Goal: Task Accomplishment & Management: Complete application form

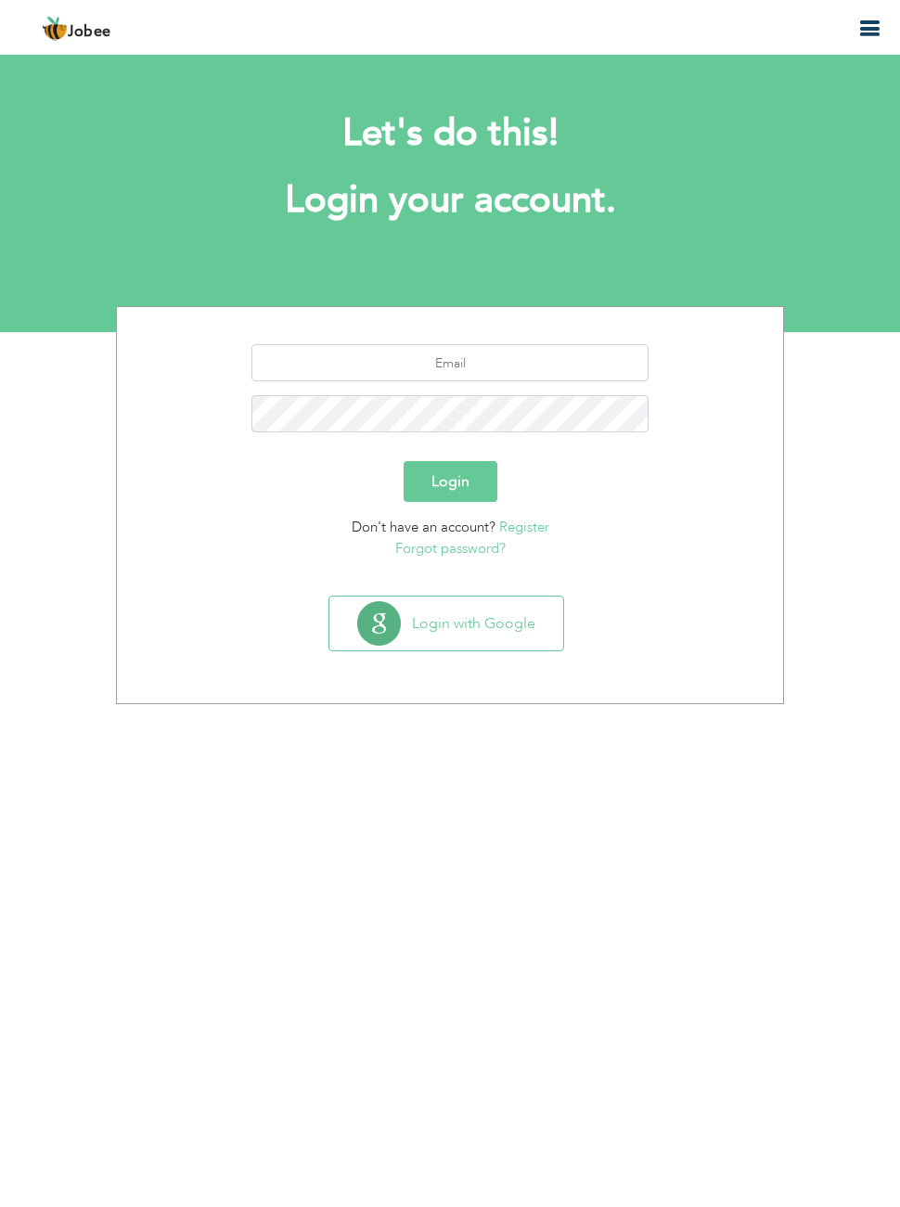
click at [518, 629] on button "Login with Google" at bounding box center [446, 623] width 234 height 54
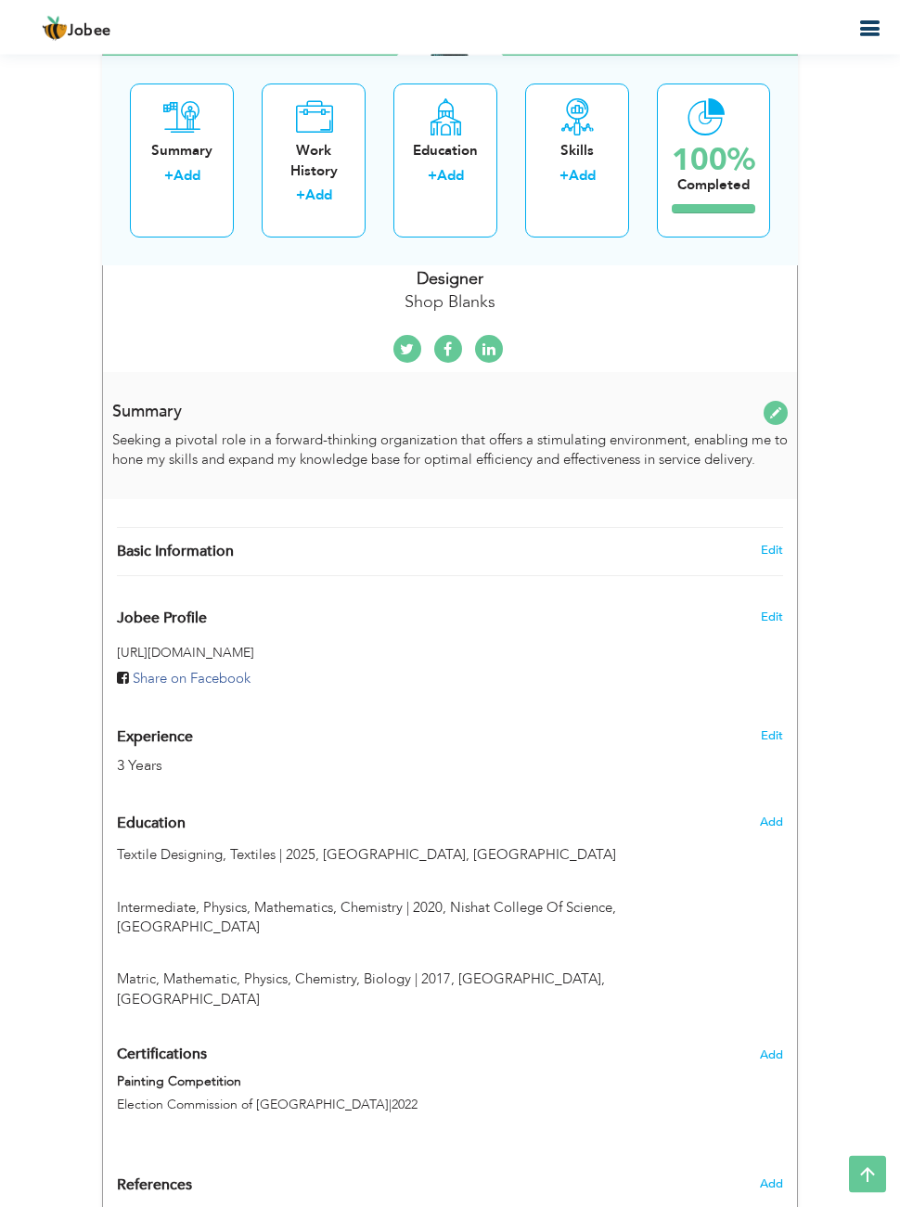
scroll to position [445, 0]
type input "[PERSON_NAME]"
type input "Haider"
type input "03129993612"
select select "number:166"
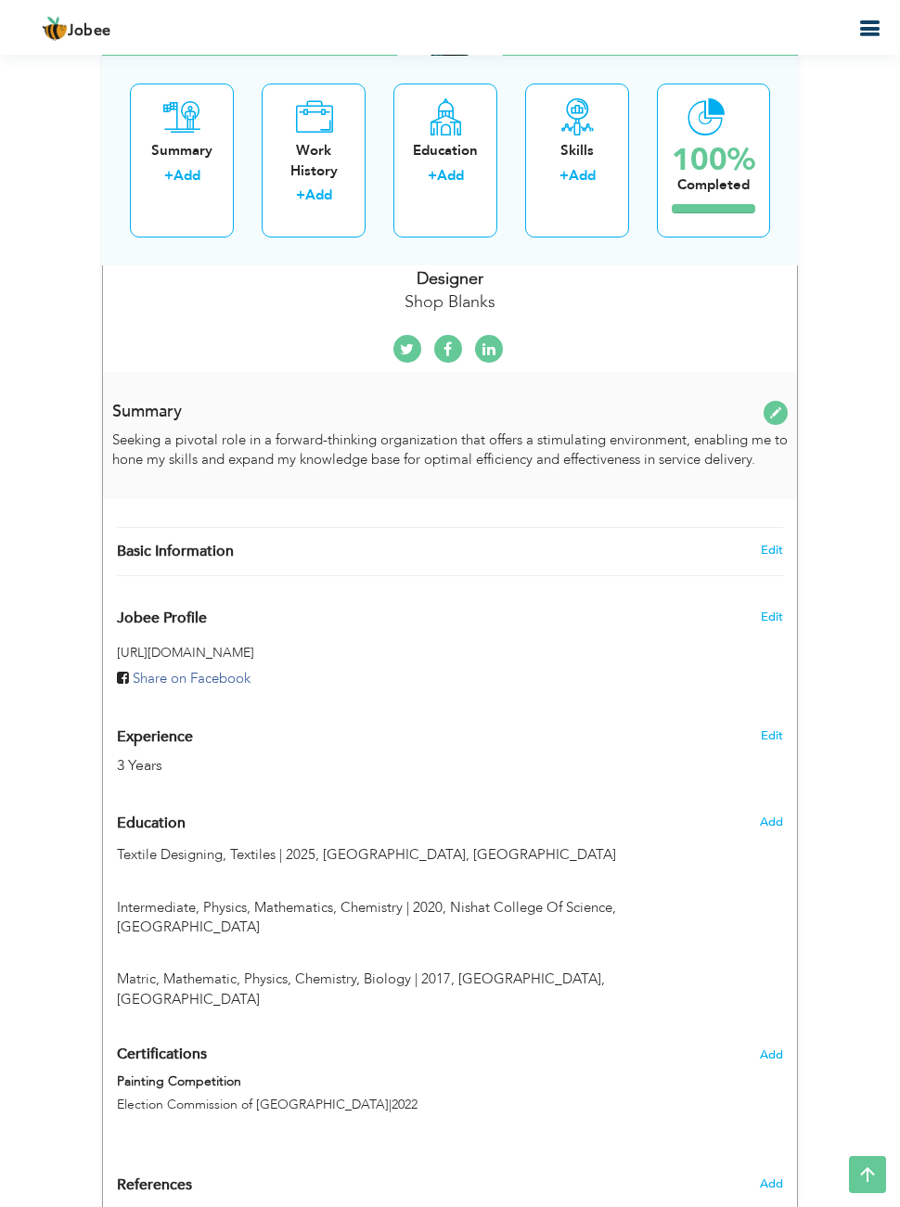
type input "[GEOGRAPHIC_DATA]"
select select "number:5"
type input "Shop Blanks"
type input "Designer"
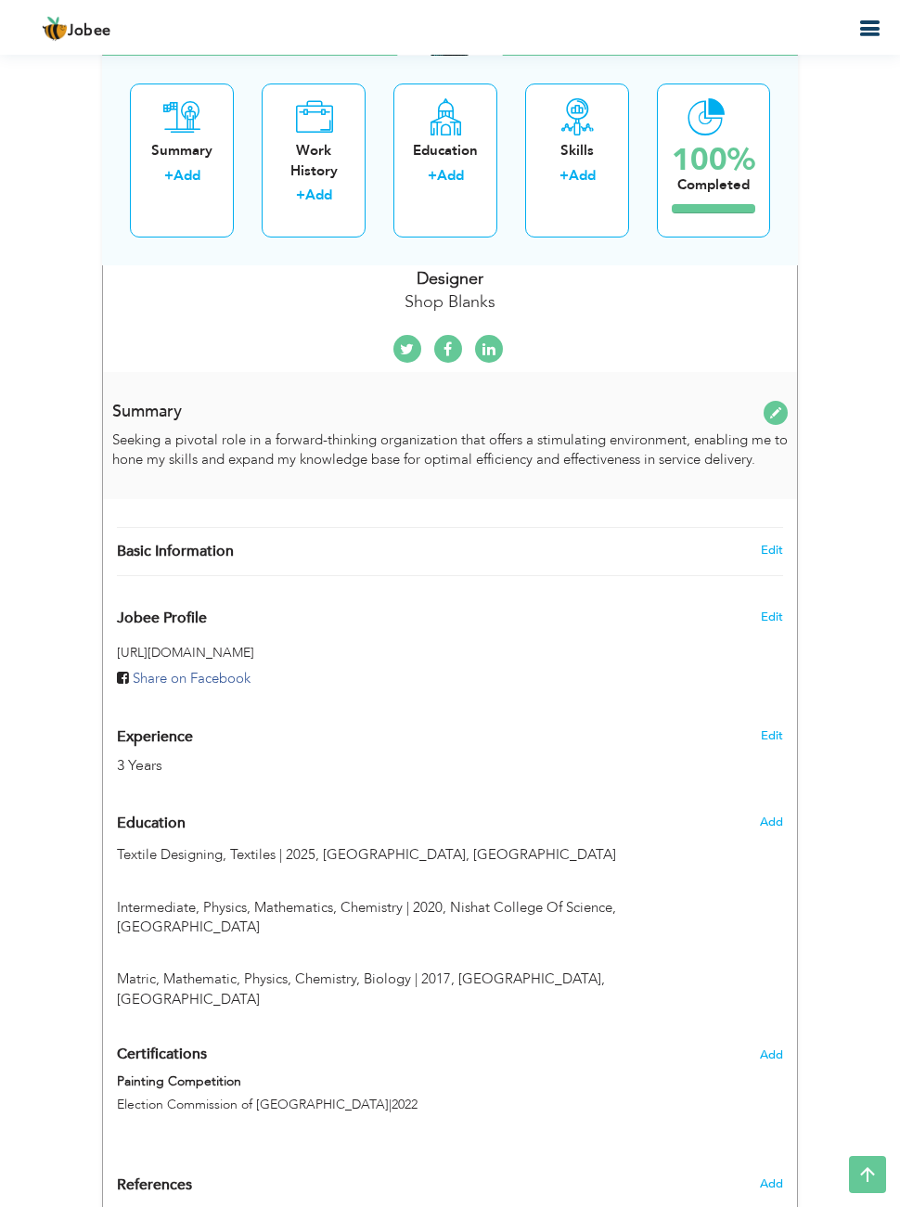
type input "[URL][DOMAIN_NAME][PERSON_NAME]"
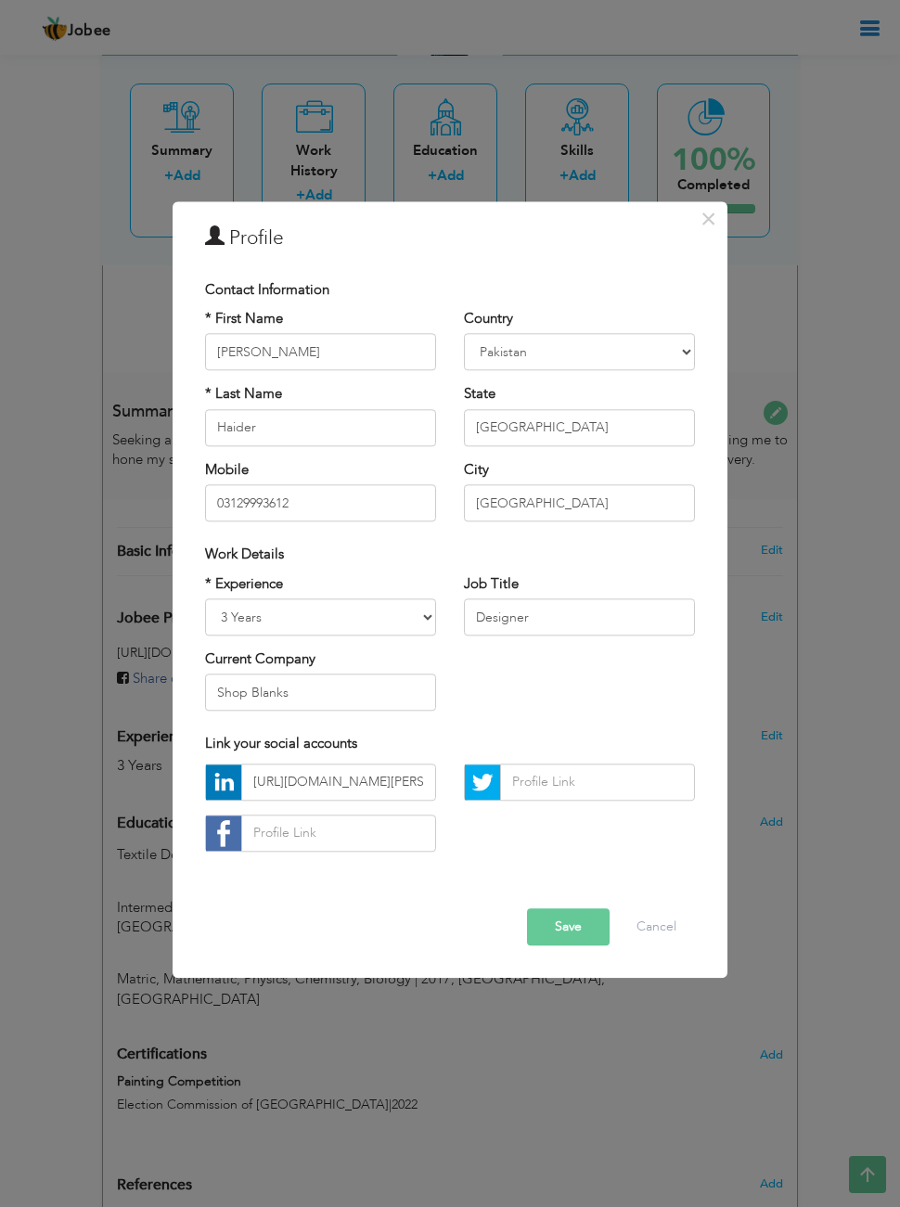
click at [851, 440] on div "× Profile Contact Information * First Name [PERSON_NAME] * Last Name [PERSON_NA…" at bounding box center [450, 603] width 900 height 1207
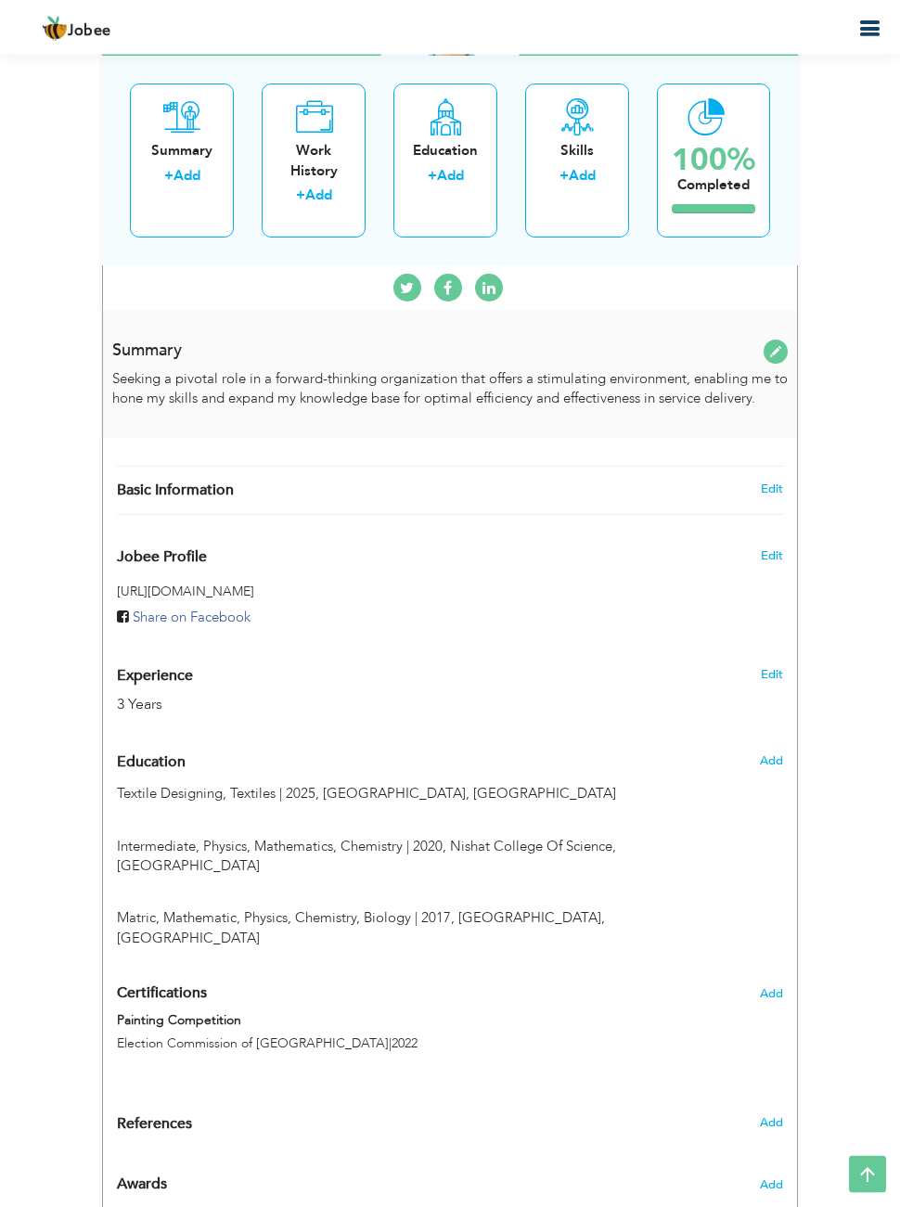
radio input "true"
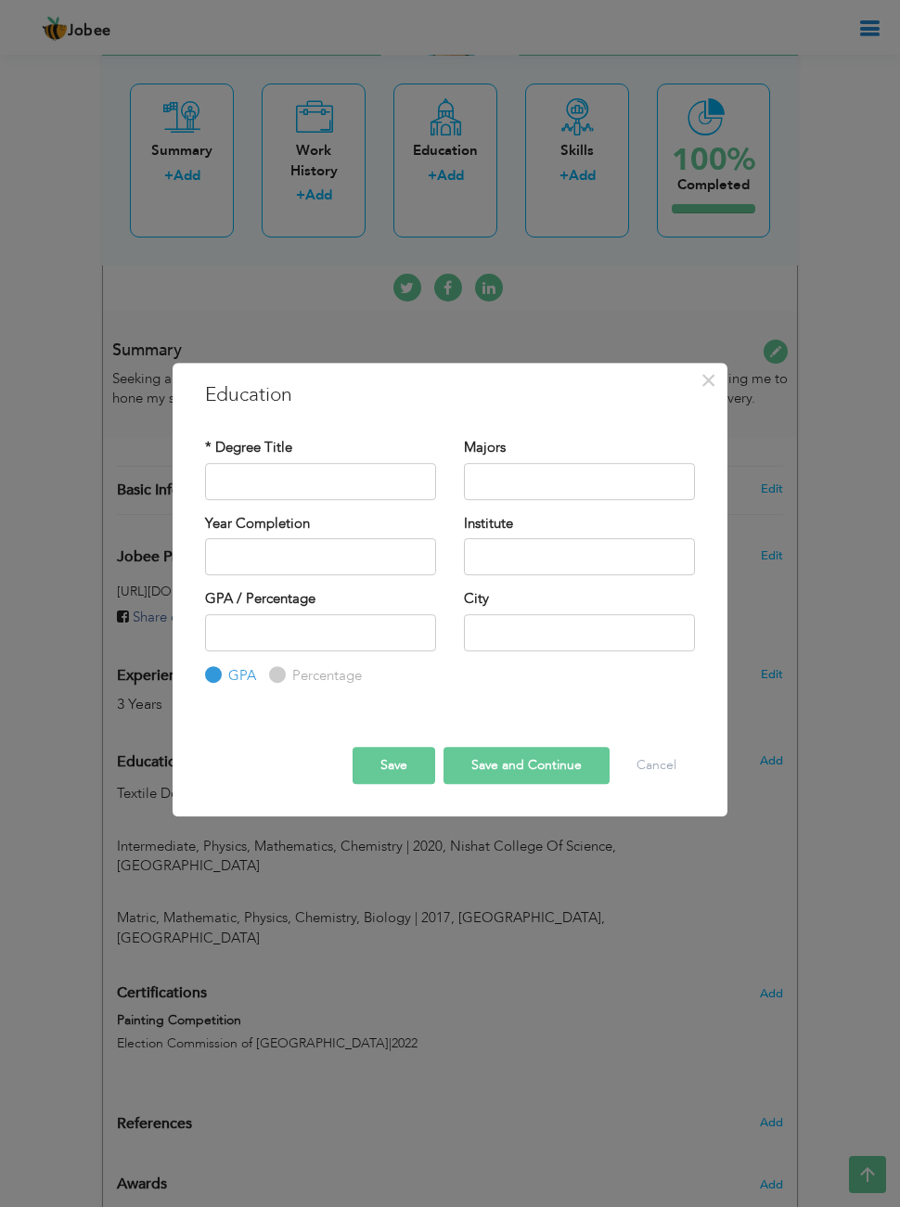
click at [853, 441] on div "× Education * Degree Title Majors Year Completion Institute GPA" at bounding box center [450, 603] width 900 height 1207
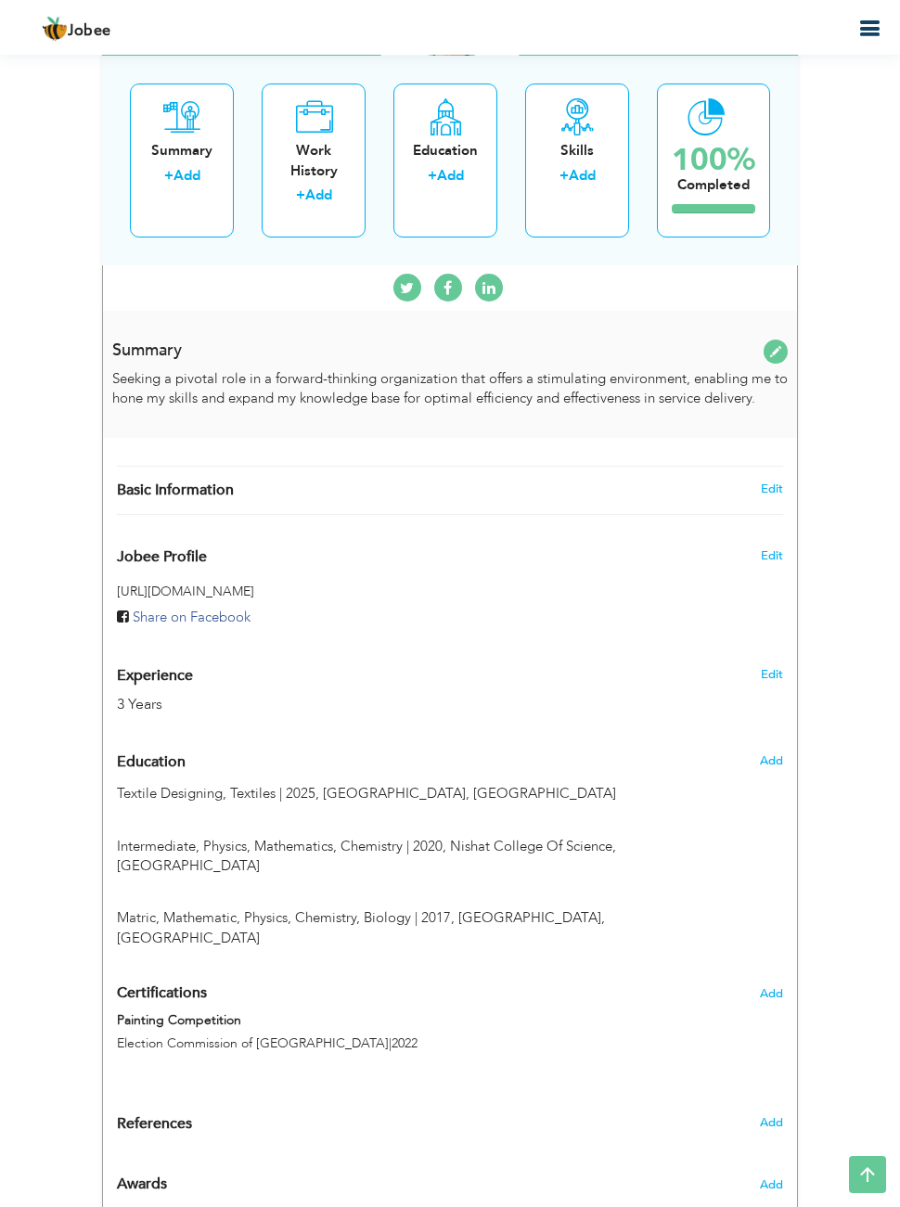
type input "Textile Designing"
type input "Textiles"
type input "2025"
type input "[GEOGRAPHIC_DATA]"
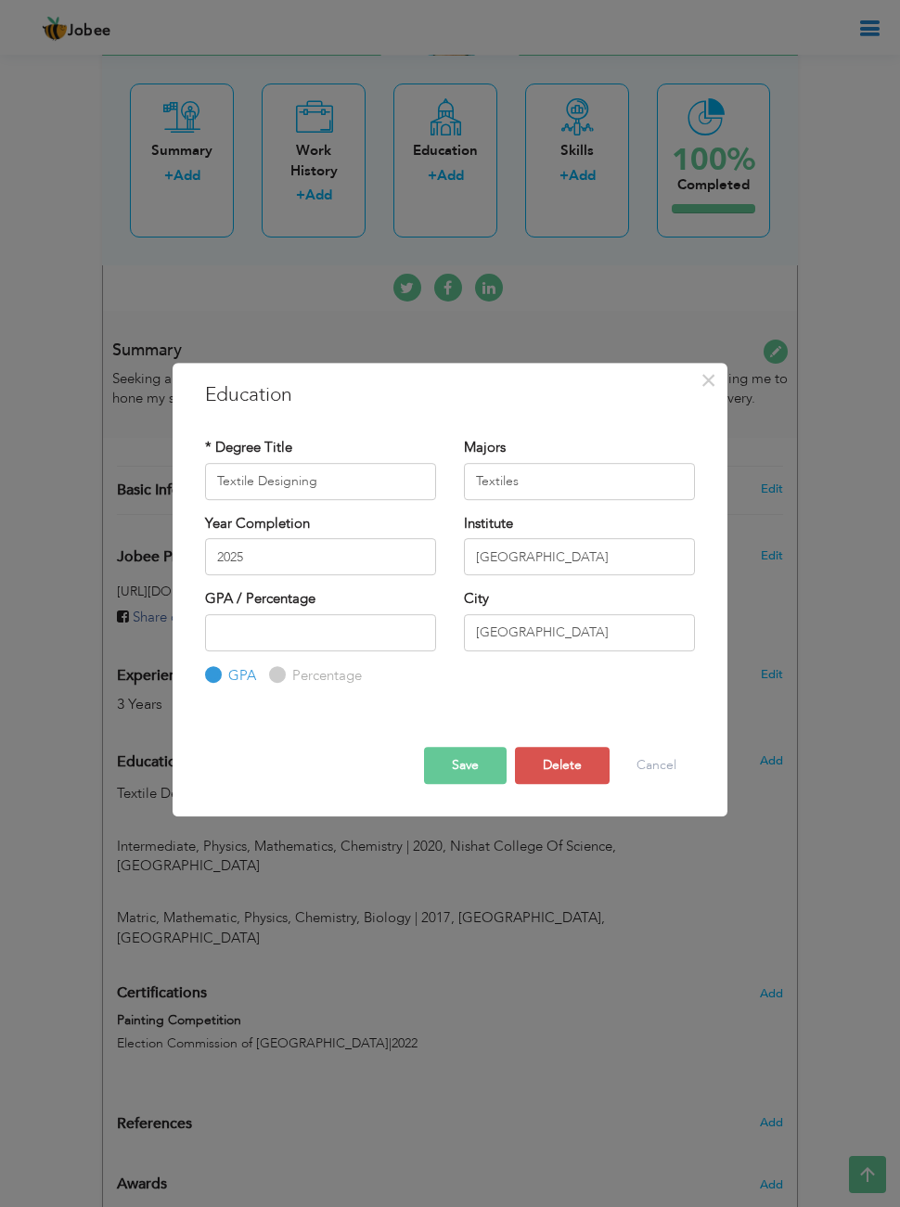
click at [709, 397] on span "×" at bounding box center [708, 380] width 16 height 33
click at [707, 397] on span "×" at bounding box center [708, 380] width 16 height 33
click at [716, 395] on button "×" at bounding box center [708, 380] width 30 height 30
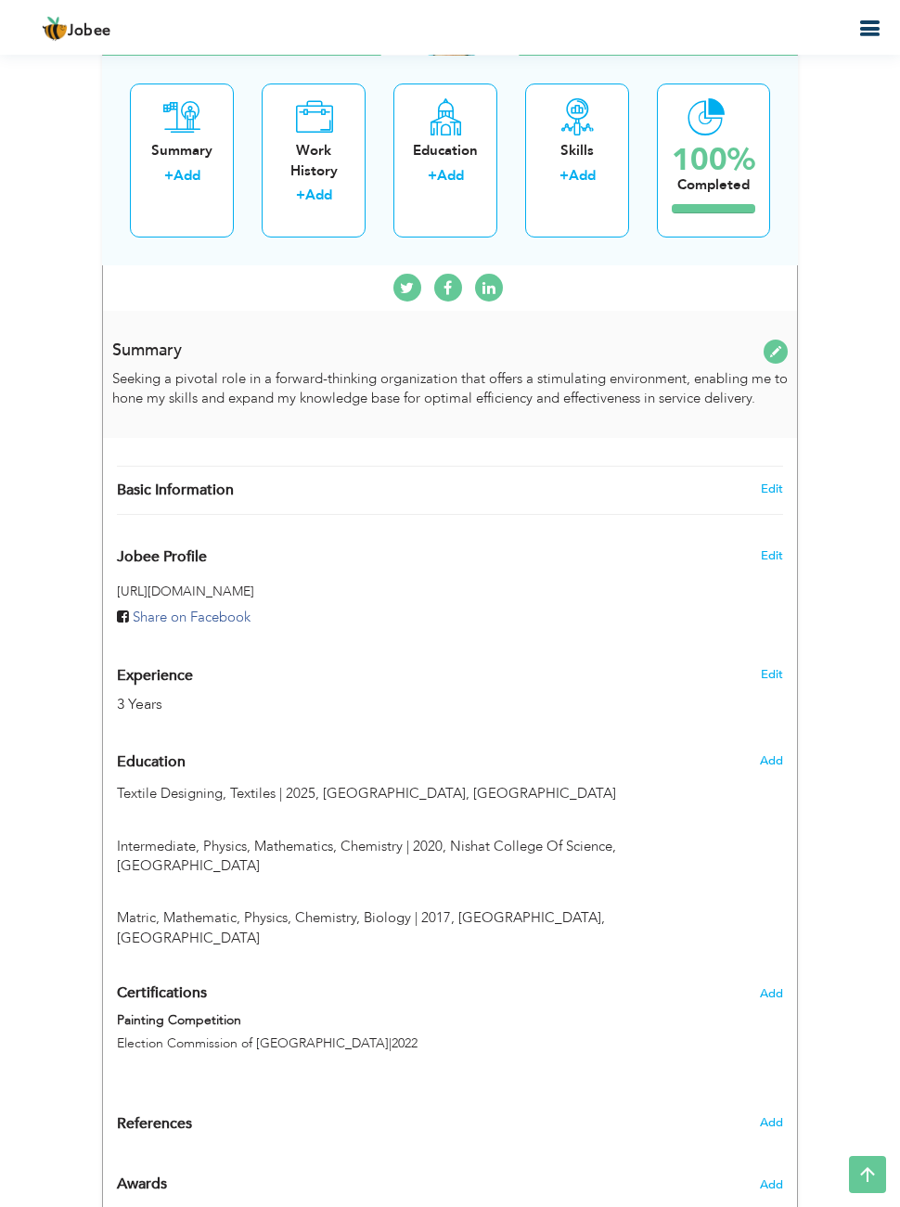
type input "Intermediate"
type input "Physics, Mathematics, Chemistry"
type input "2020"
type input "Nishat College Of Science"
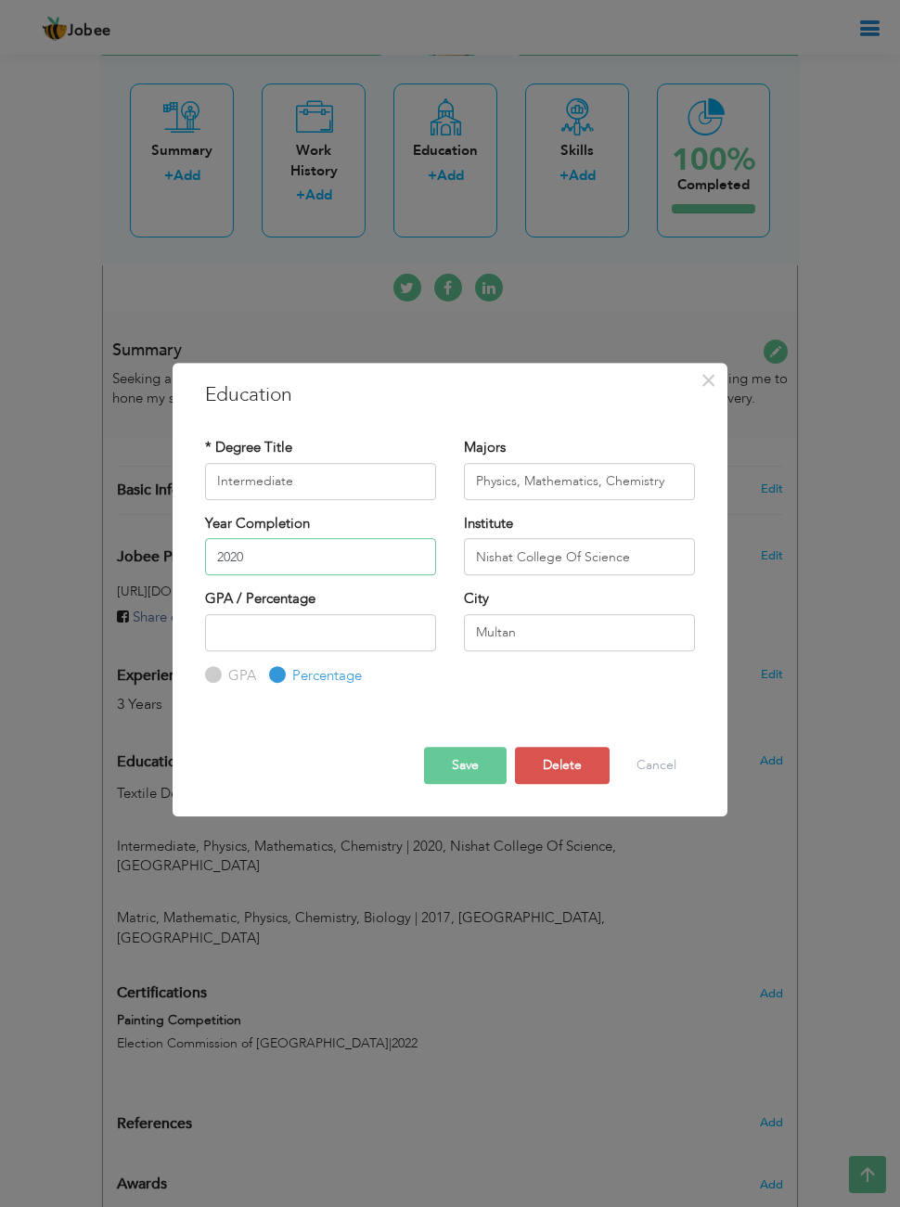
click at [390, 575] on input "2020" at bounding box center [320, 556] width 231 height 37
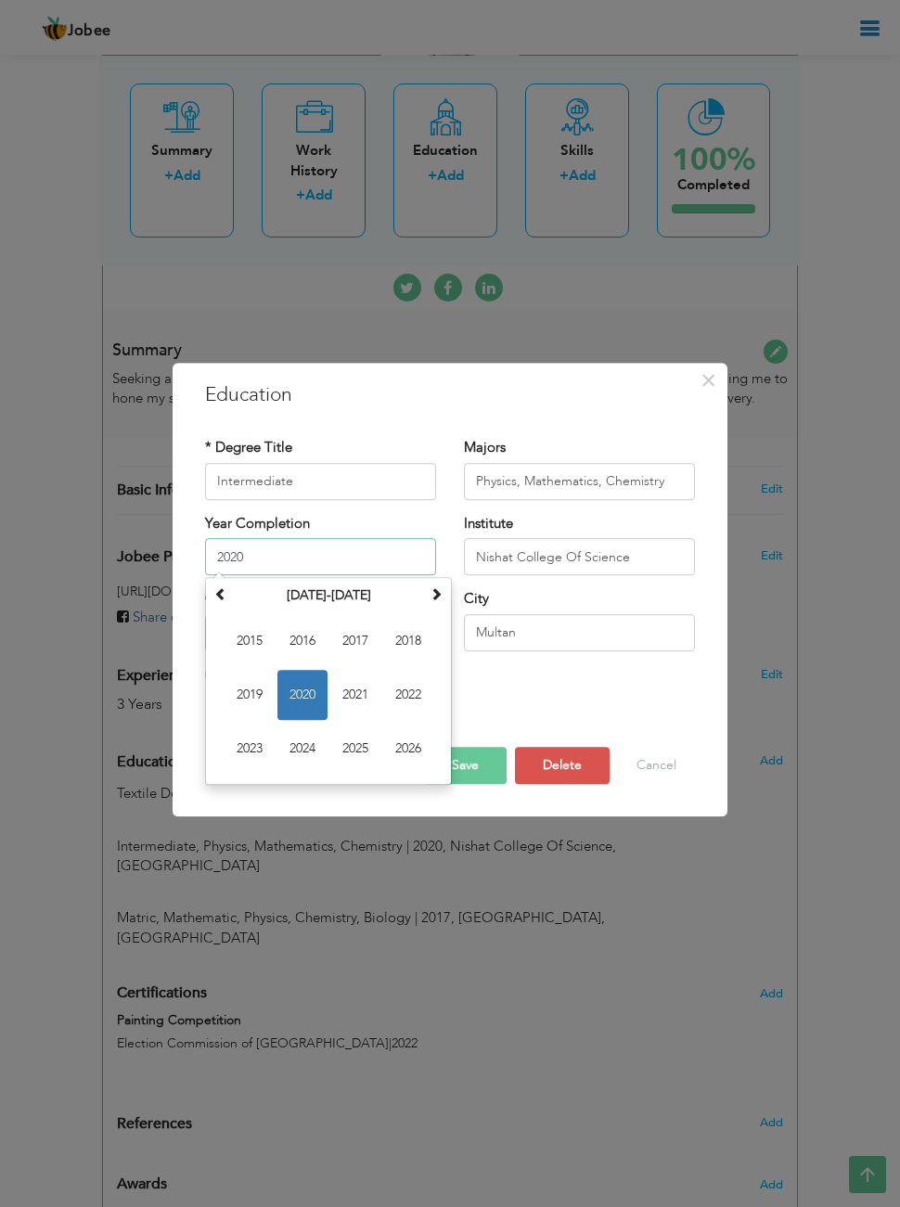
scroll to position [506, 0]
click at [251, 717] on span "2019" at bounding box center [249, 695] width 50 height 50
type input "2019"
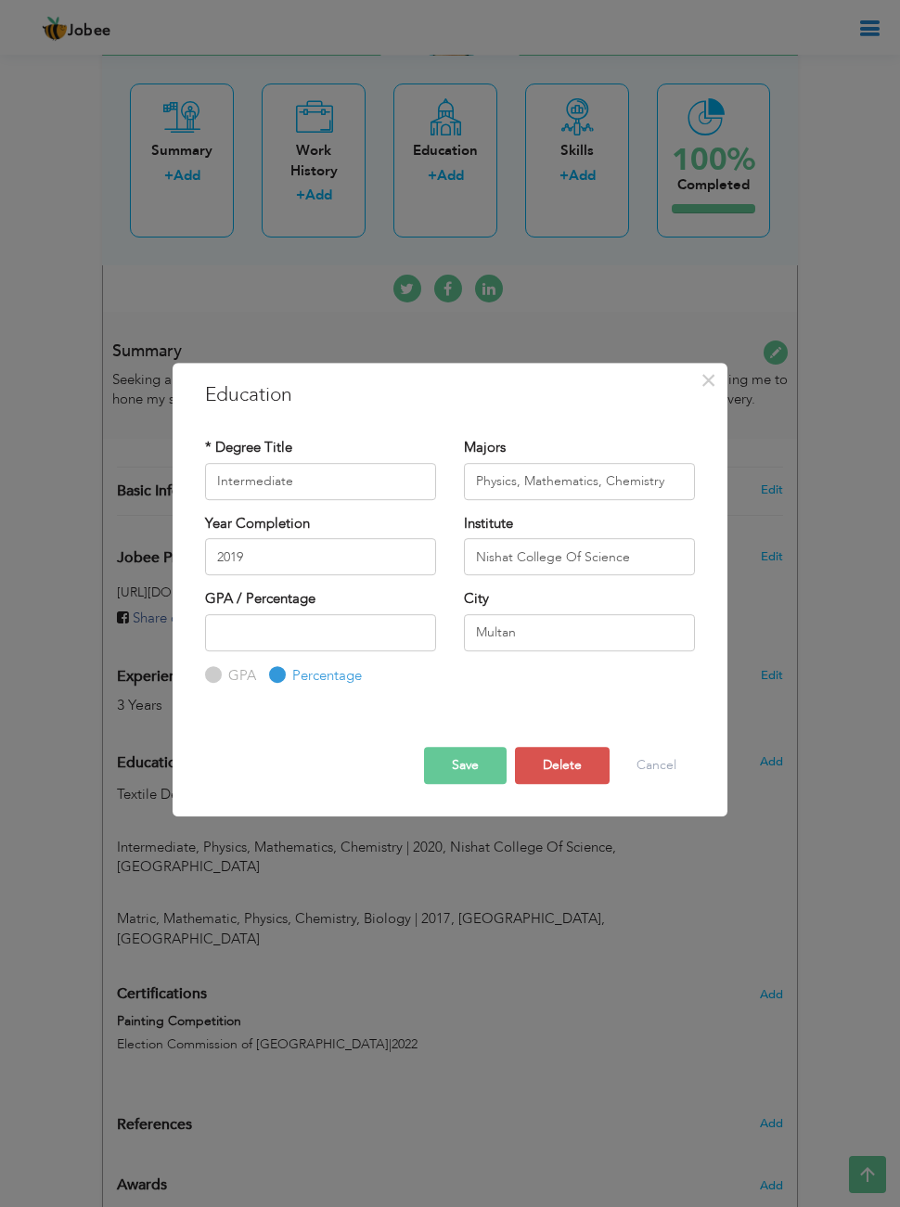
scroll to position [506, 0]
click at [0, 0] on span "button" at bounding box center [0, 0] width 0 height 0
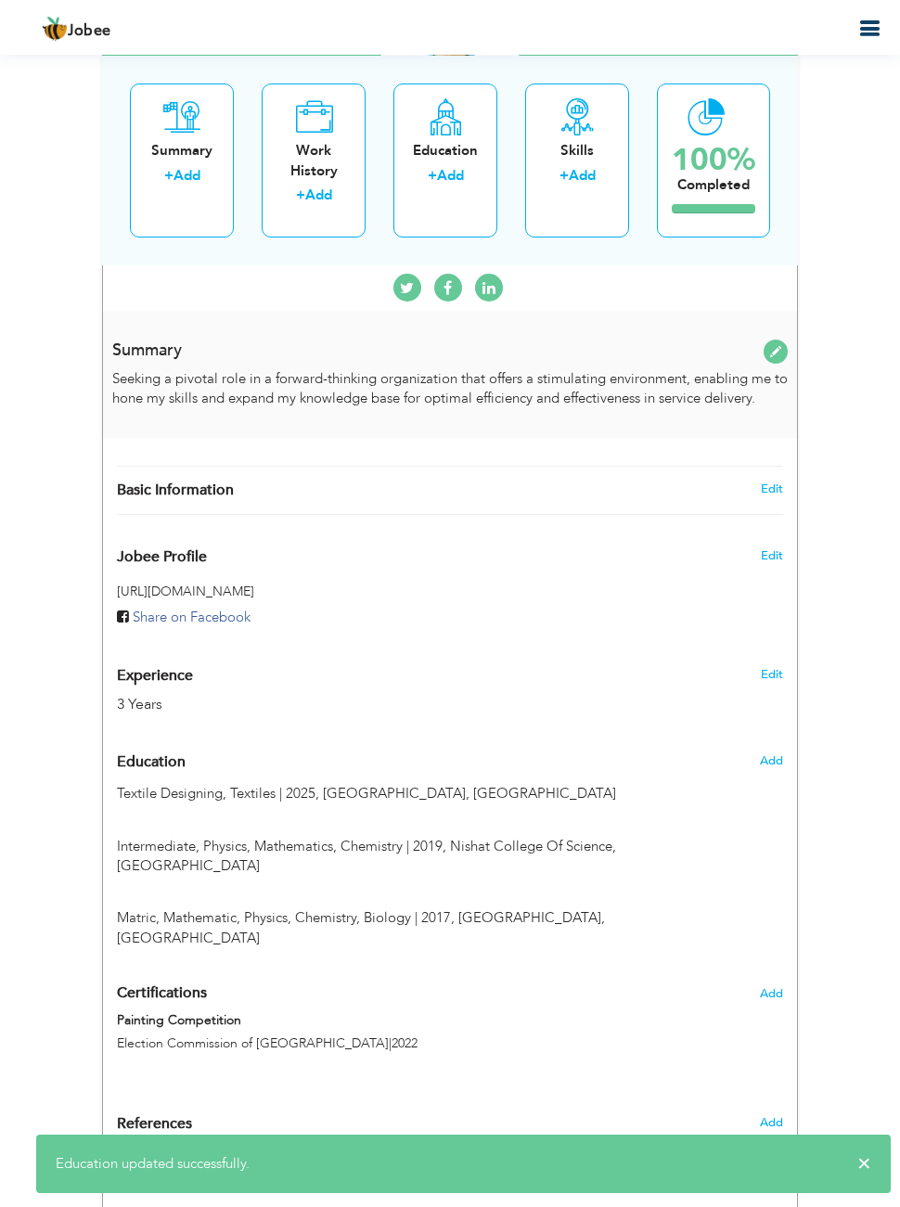
click at [602, 766] on div "Education" at bounding box center [392, 761] width 578 height 37
radio input "true"
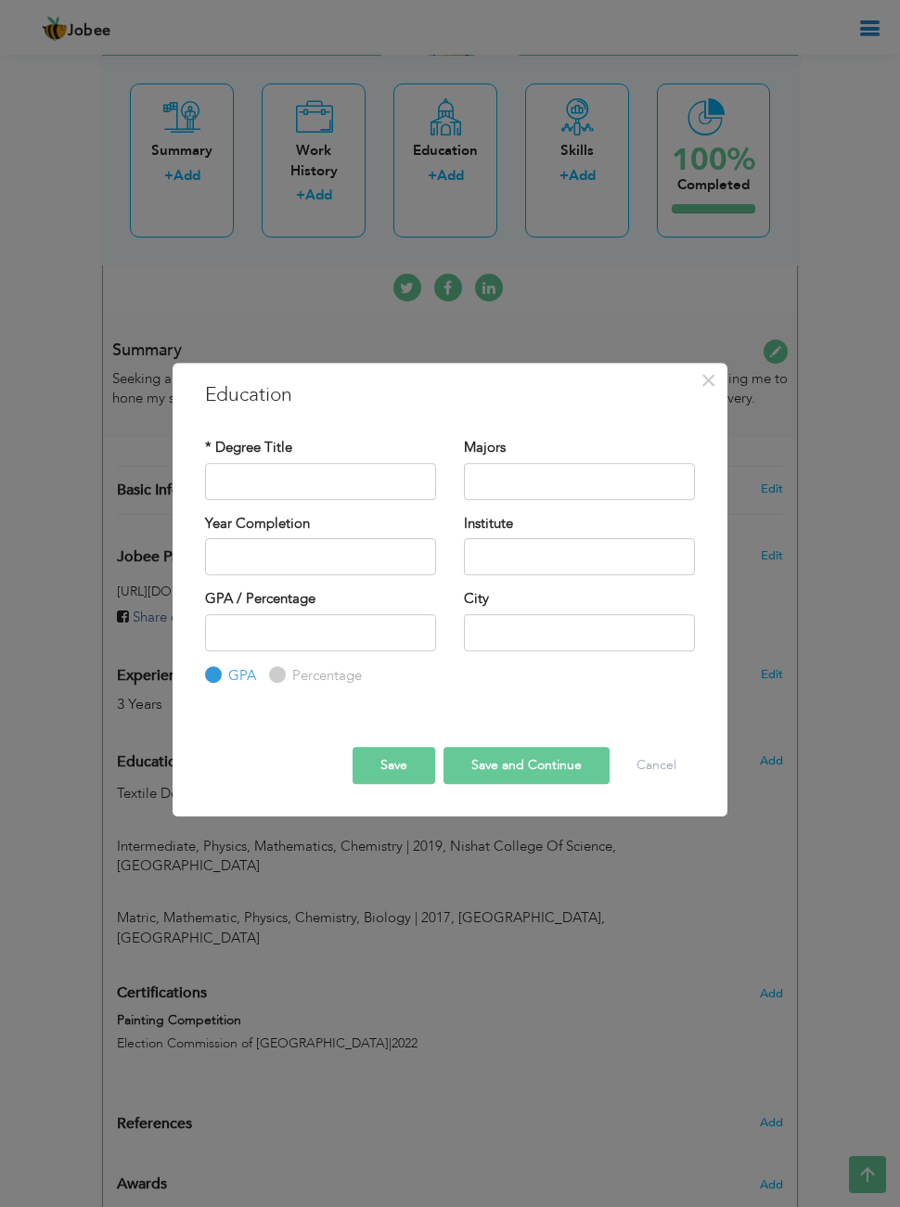
click at [552, 895] on div "× Education * Degree Title Majors Year Completion Institute GPA" at bounding box center [450, 603] width 900 height 1207
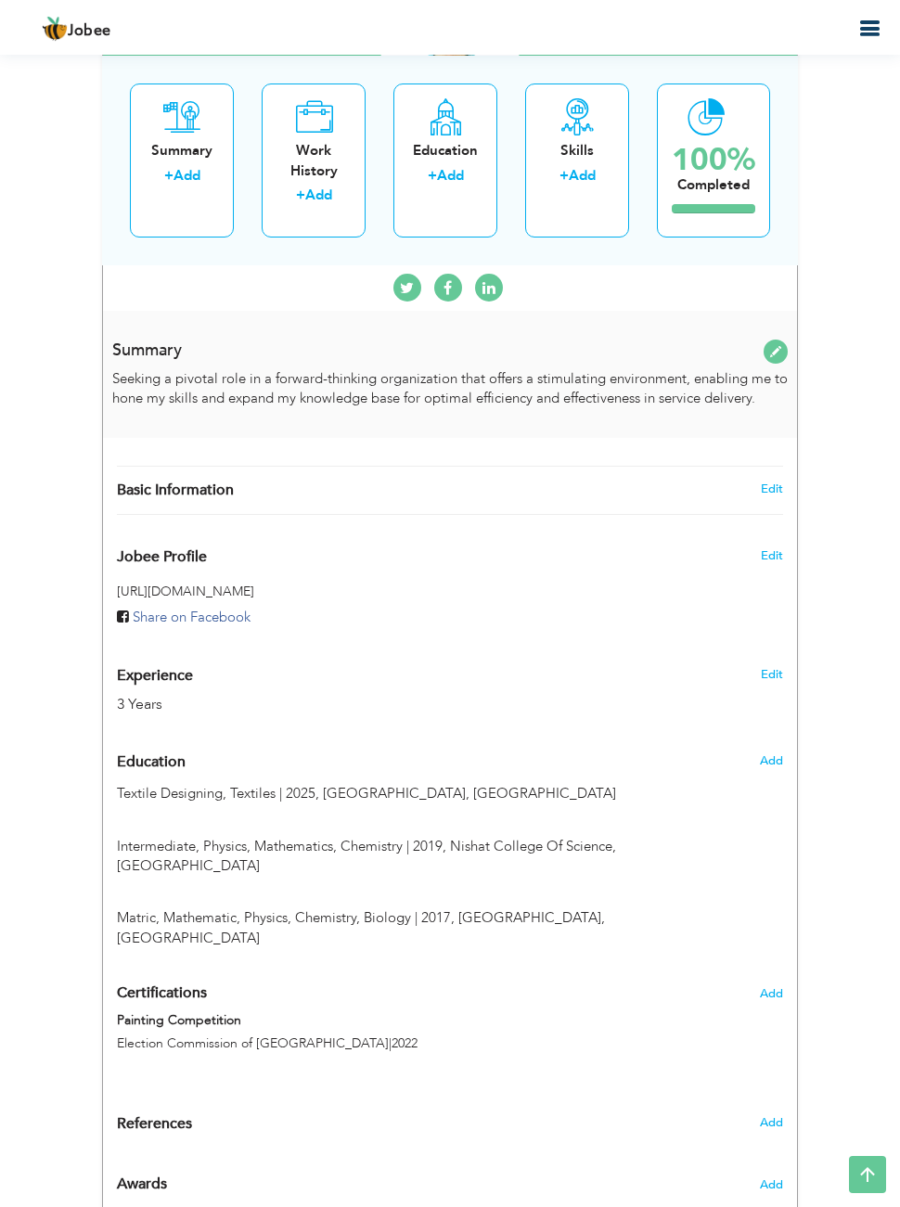
type input "Textile Designing"
type input "Textiles"
type input "2025"
type input "[GEOGRAPHIC_DATA]"
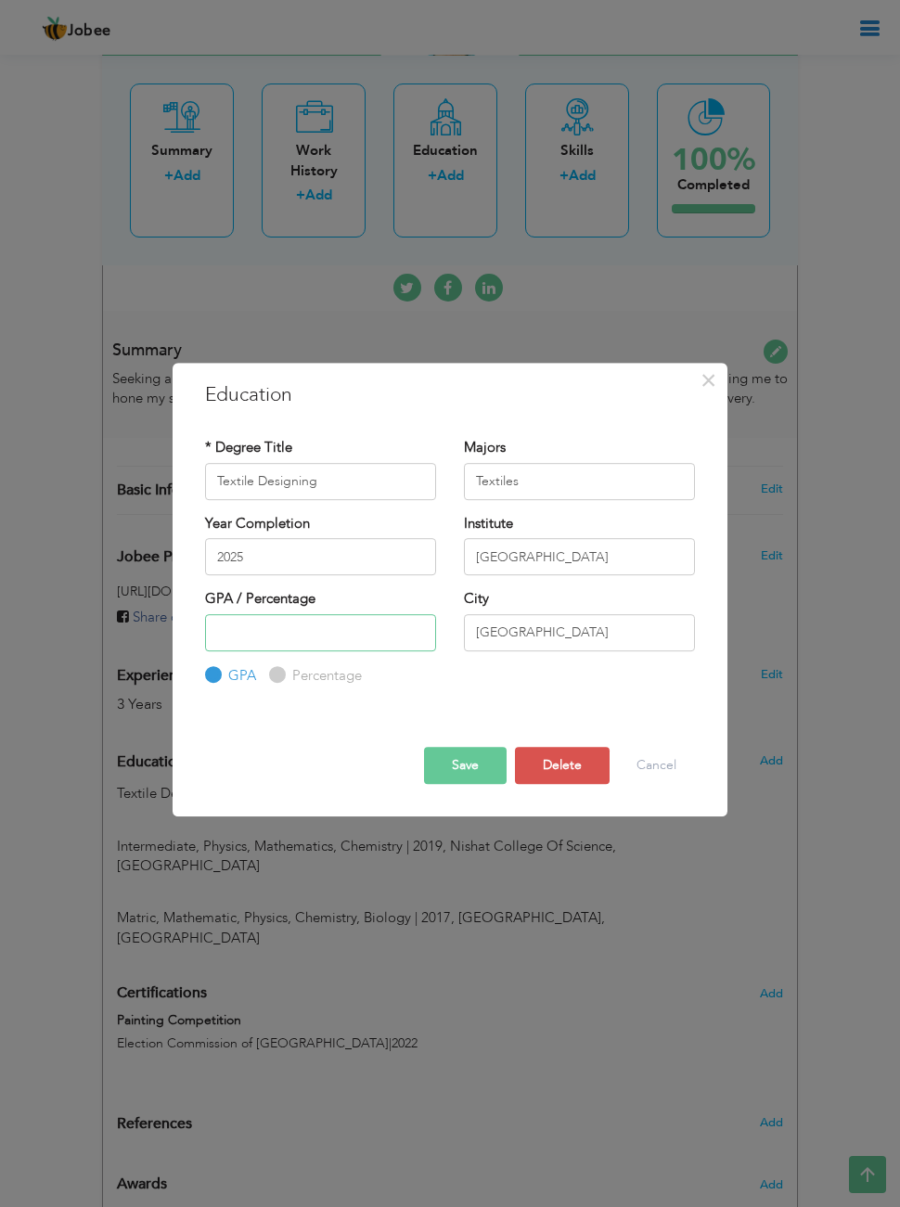
click at [386, 651] on input "number" at bounding box center [320, 632] width 231 height 37
type input "3.7"
click at [477, 784] on button "Save" at bounding box center [465, 765] width 83 height 37
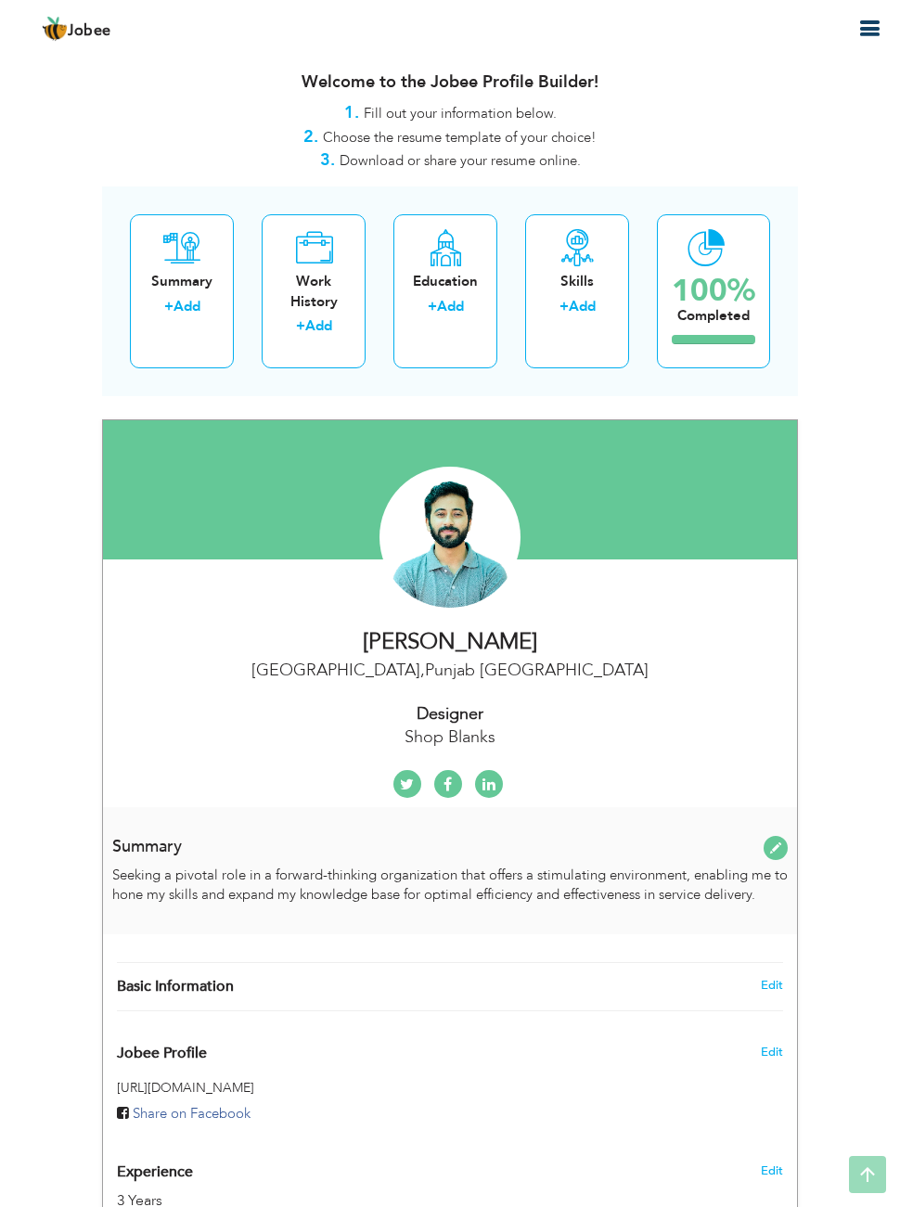
scroll to position [0, 0]
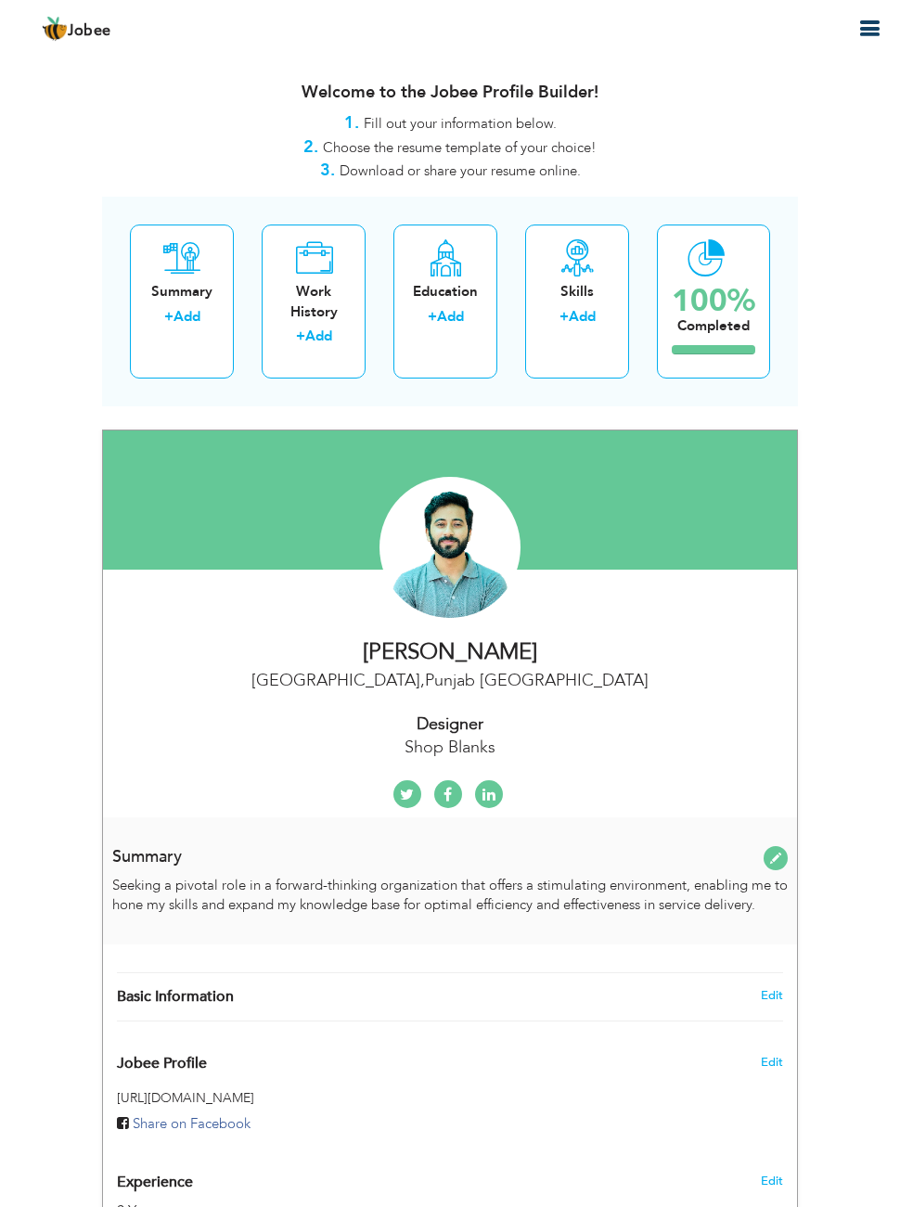
click at [868, 36] on icon "button" at bounding box center [869, 29] width 22 height 22
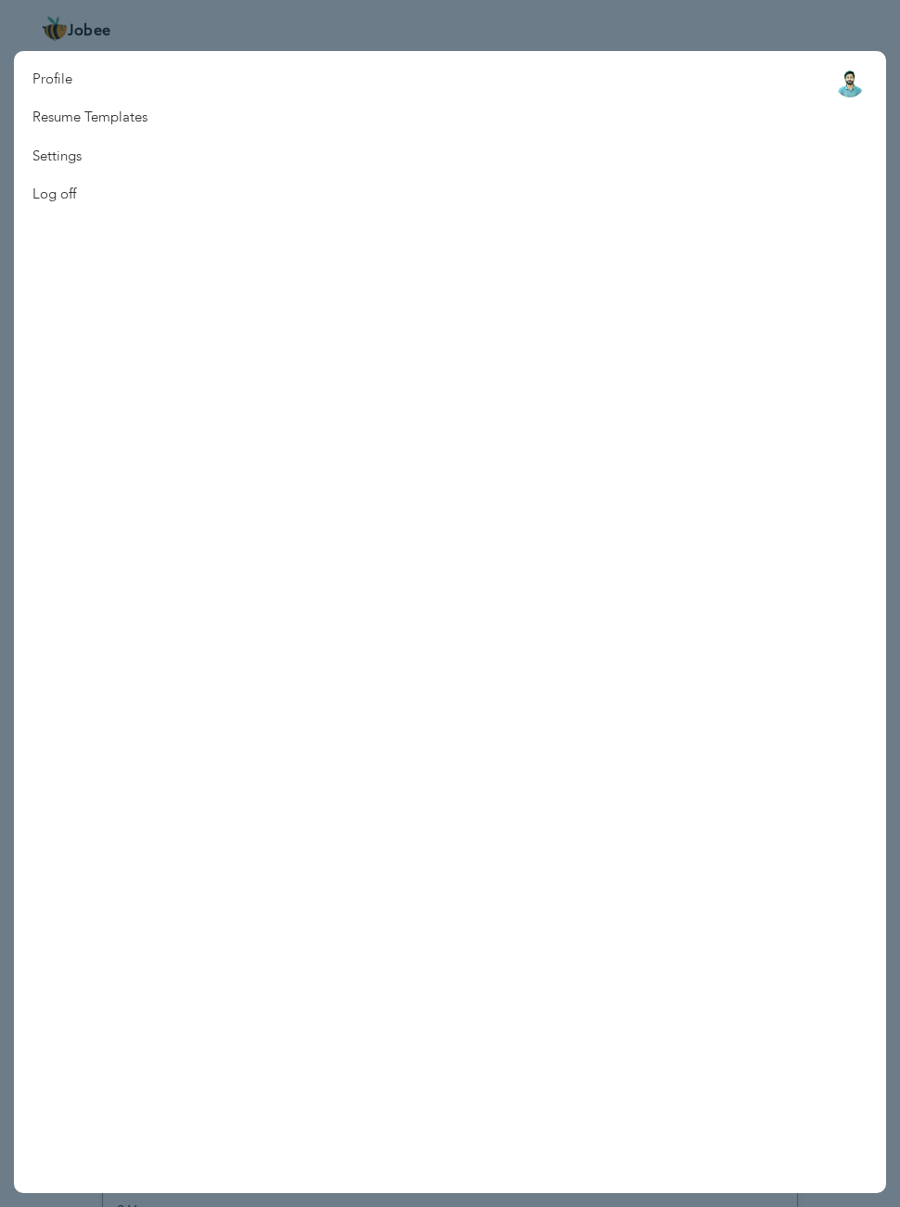
click at [204, 108] on nav "Profile Resume Templates Resume Templates Cover Letters About My Resume Welcome…" at bounding box center [450, 622] width 872 height 1142
click at [142, 120] on link "Resume Templates" at bounding box center [90, 117] width 152 height 38
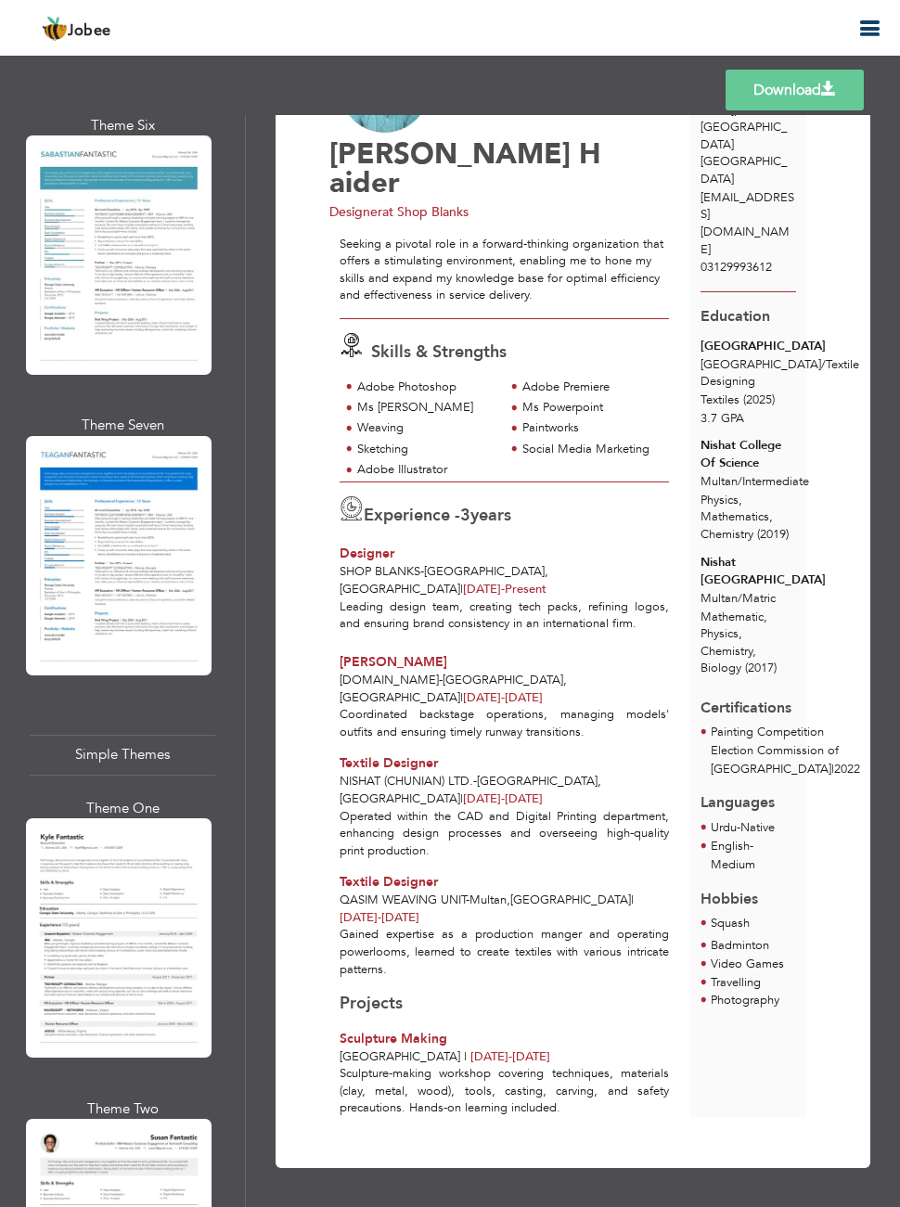
scroll to position [6364, 0]
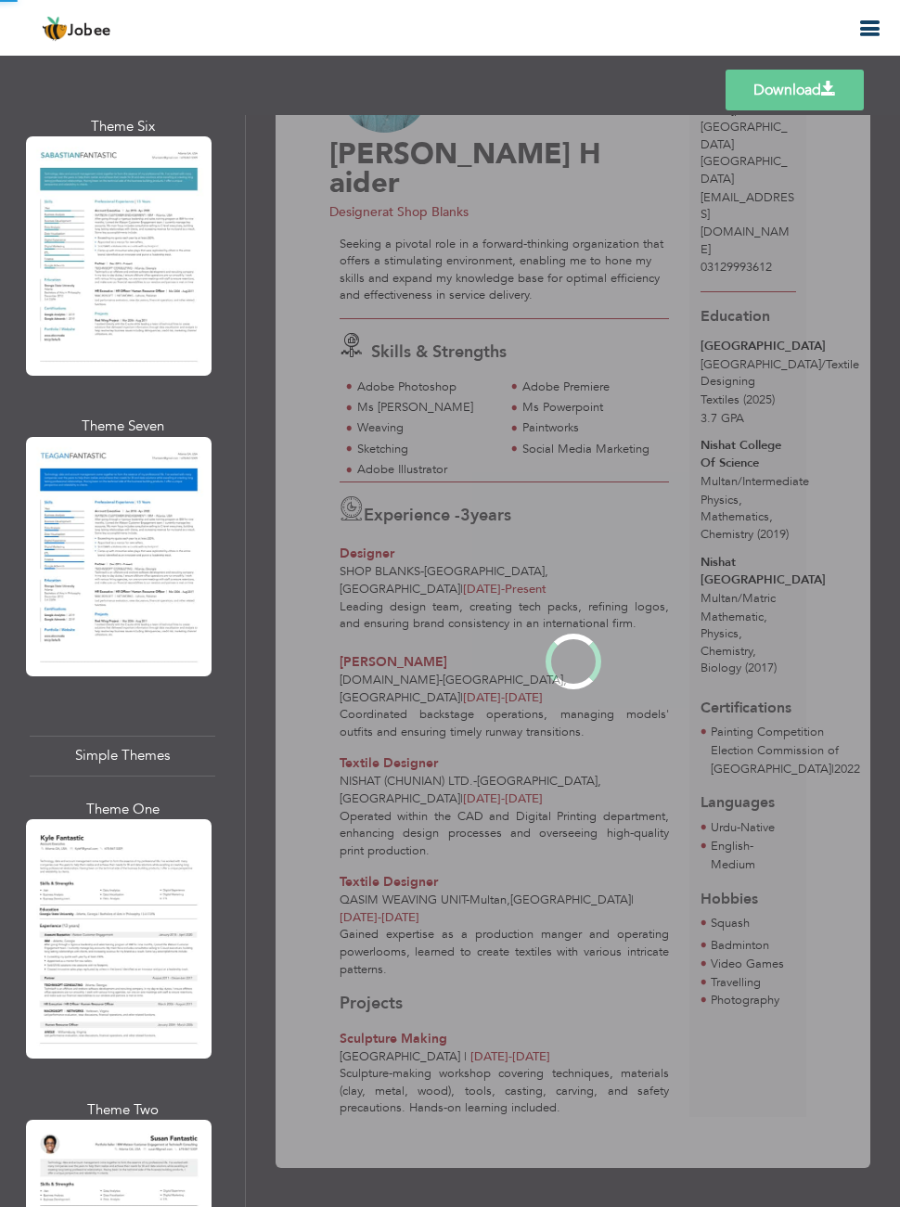
click at [160, 899] on div "Professional Themes Theme One Theme Two Theme Three Theme Four" at bounding box center [450, 661] width 900 height 1092
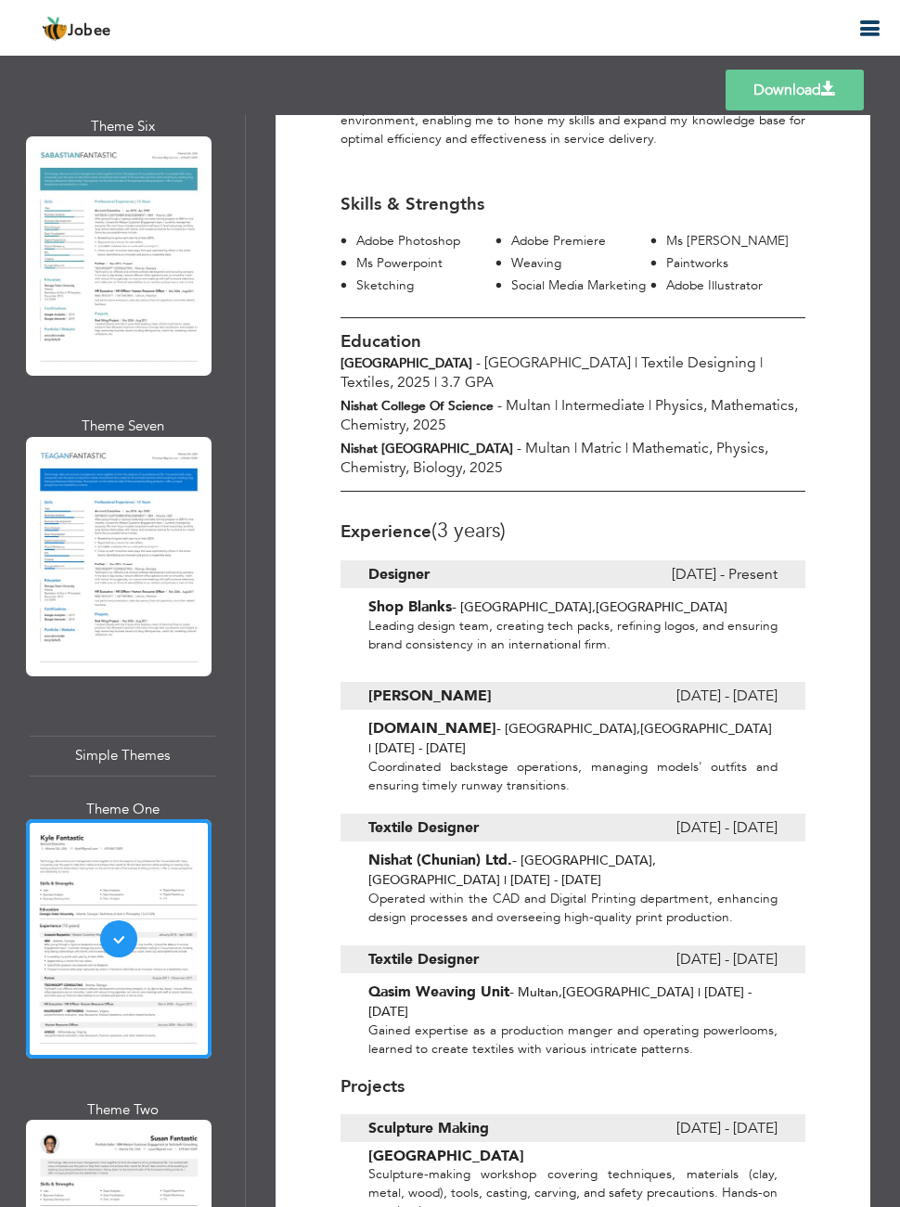
scroll to position [219, 0]
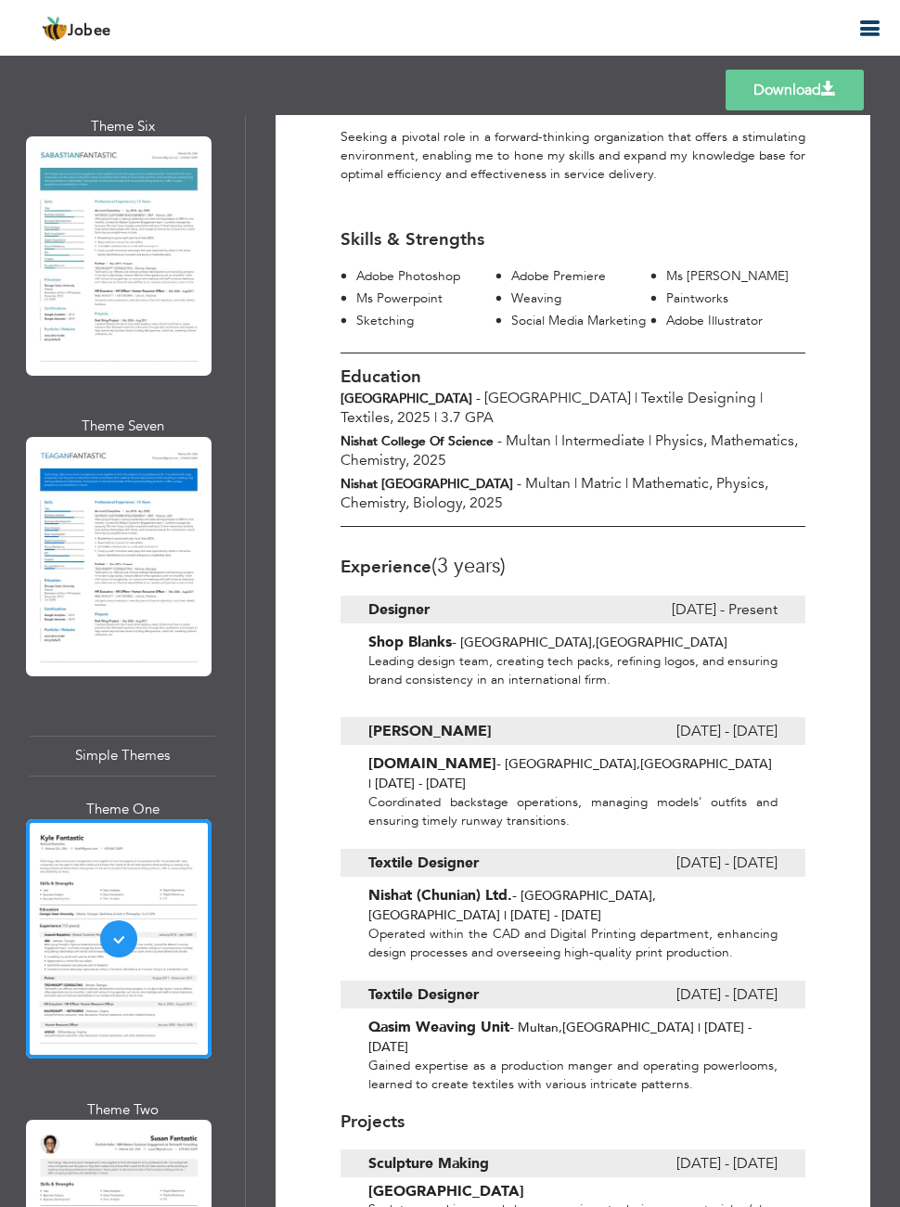
click at [510, 467] on span "Physics, Mathematics, Chemistry, 2025" at bounding box center [568, 450] width 457 height 40
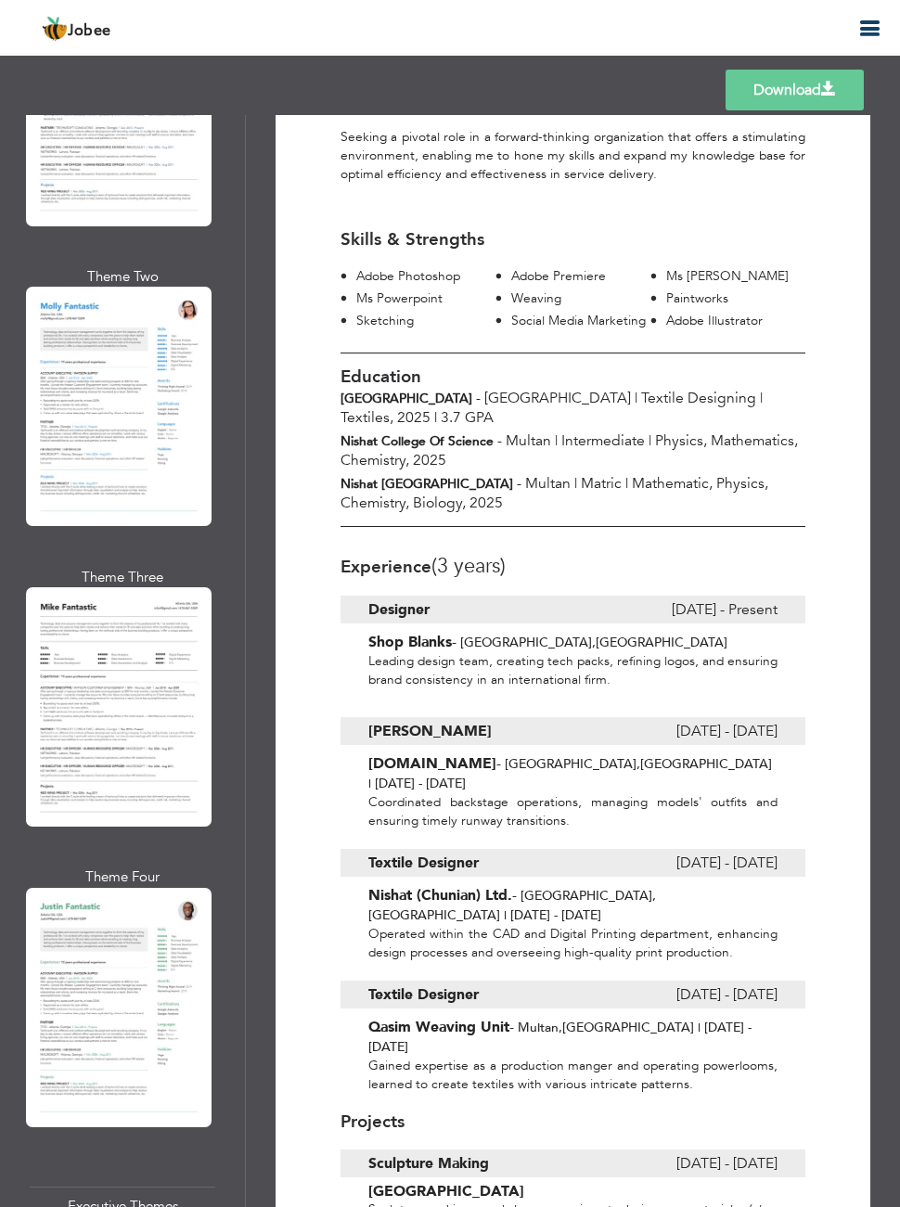
scroll to position [1726, 0]
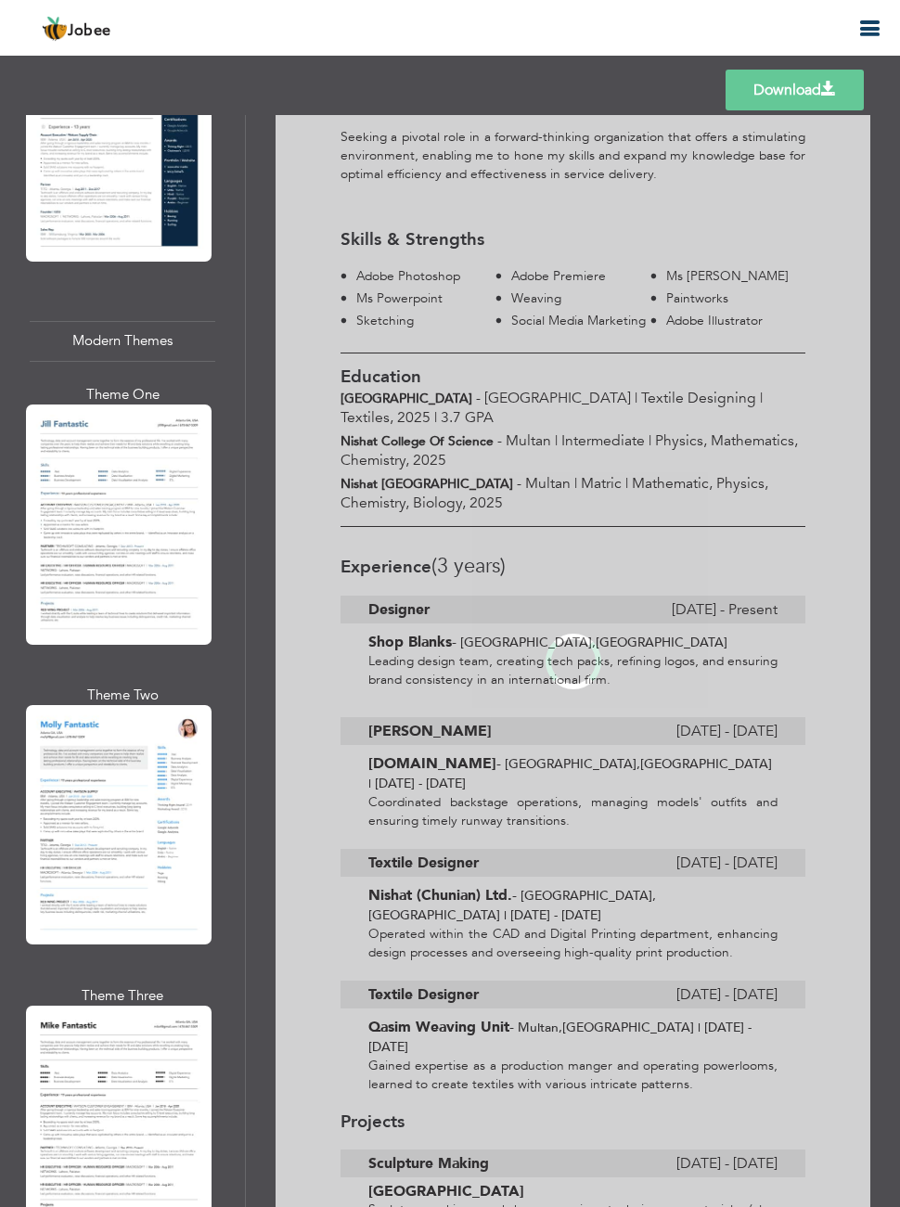
click at [166, 466] on div "Professional Themes Theme One Theme Two Theme Three Theme Four" at bounding box center [450, 661] width 900 height 1092
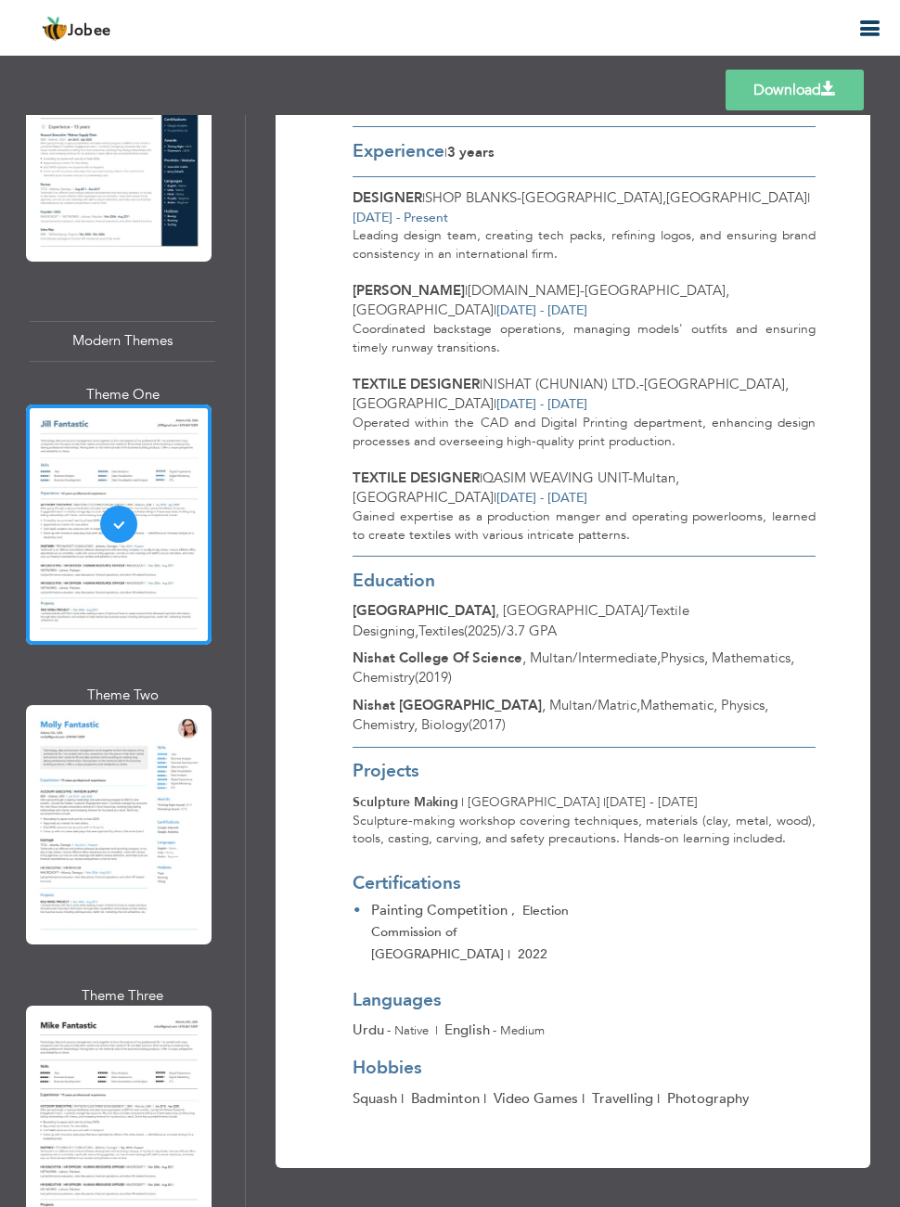
scroll to position [630, 3]
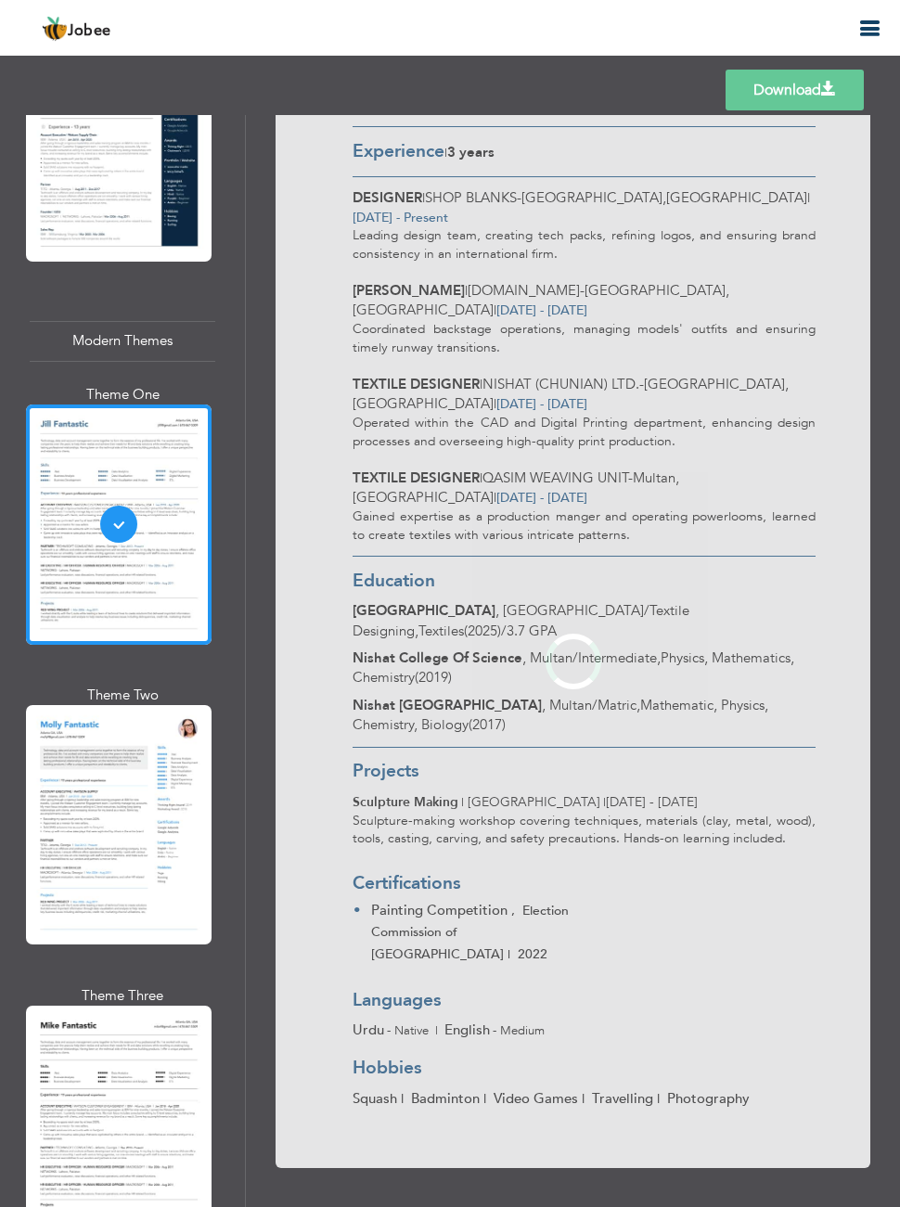
click at [152, 847] on div "Professional Themes Theme One Theme Two Theme Three Theme Four" at bounding box center [450, 661] width 900 height 1092
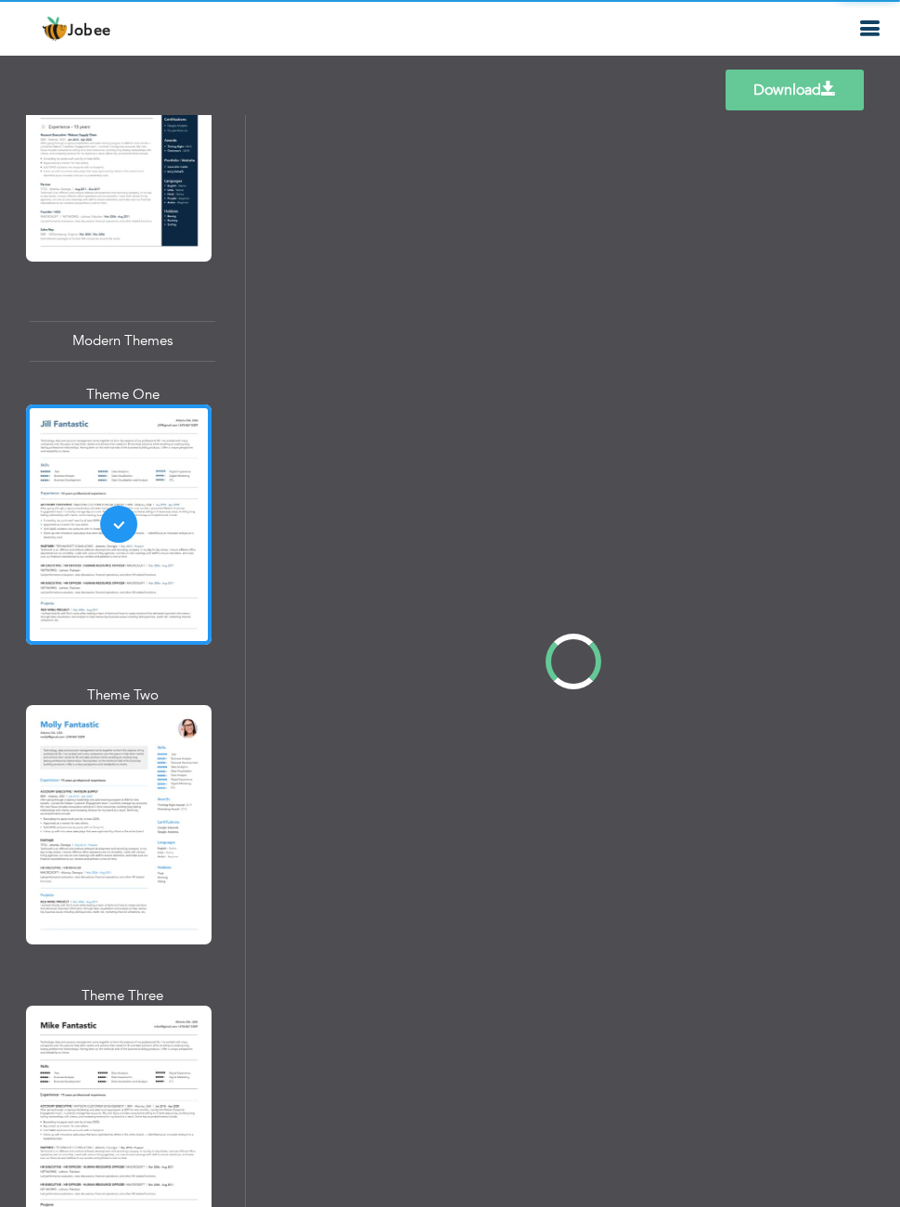
scroll to position [0, 0]
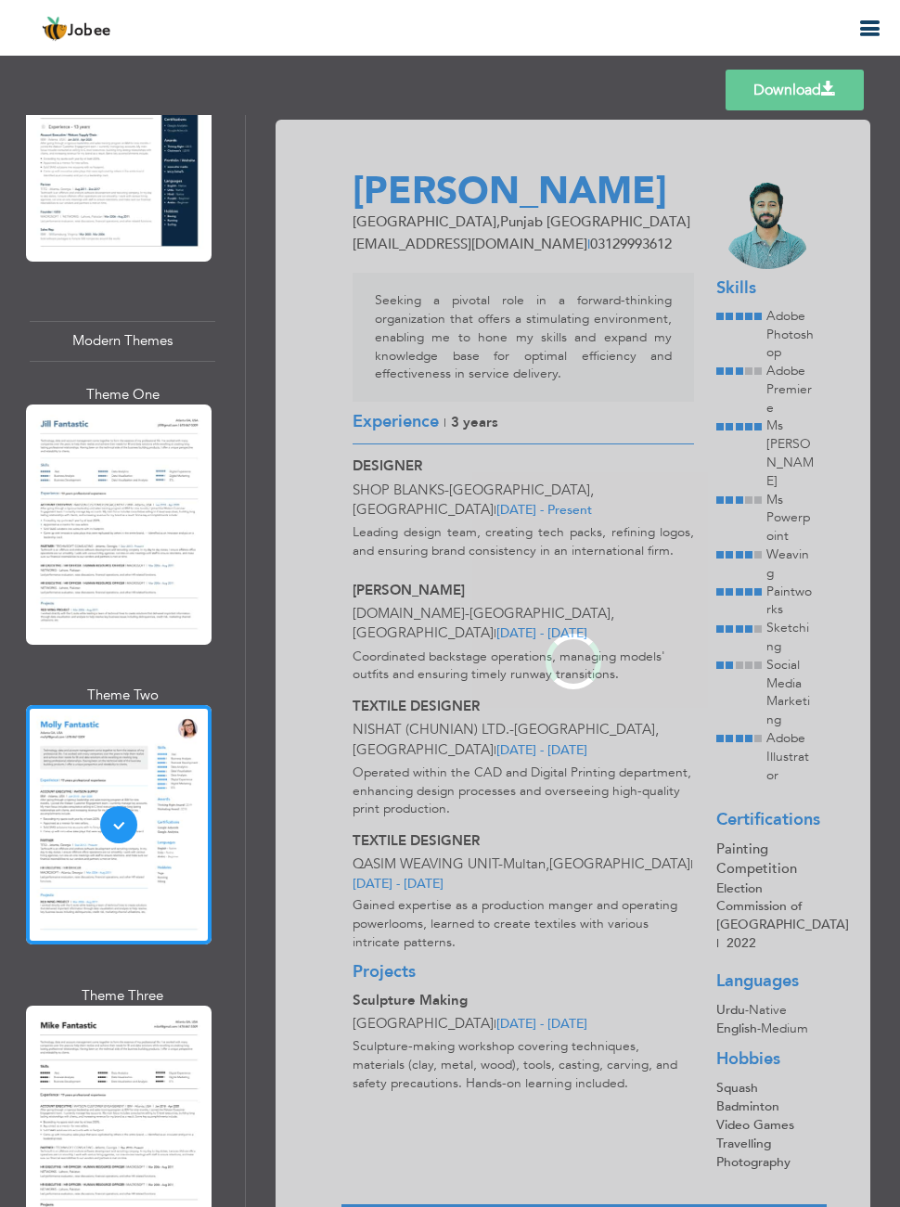
click at [142, 1073] on div "Professional Themes Theme One Theme Two Theme Three Theme Four" at bounding box center [450, 661] width 900 height 1092
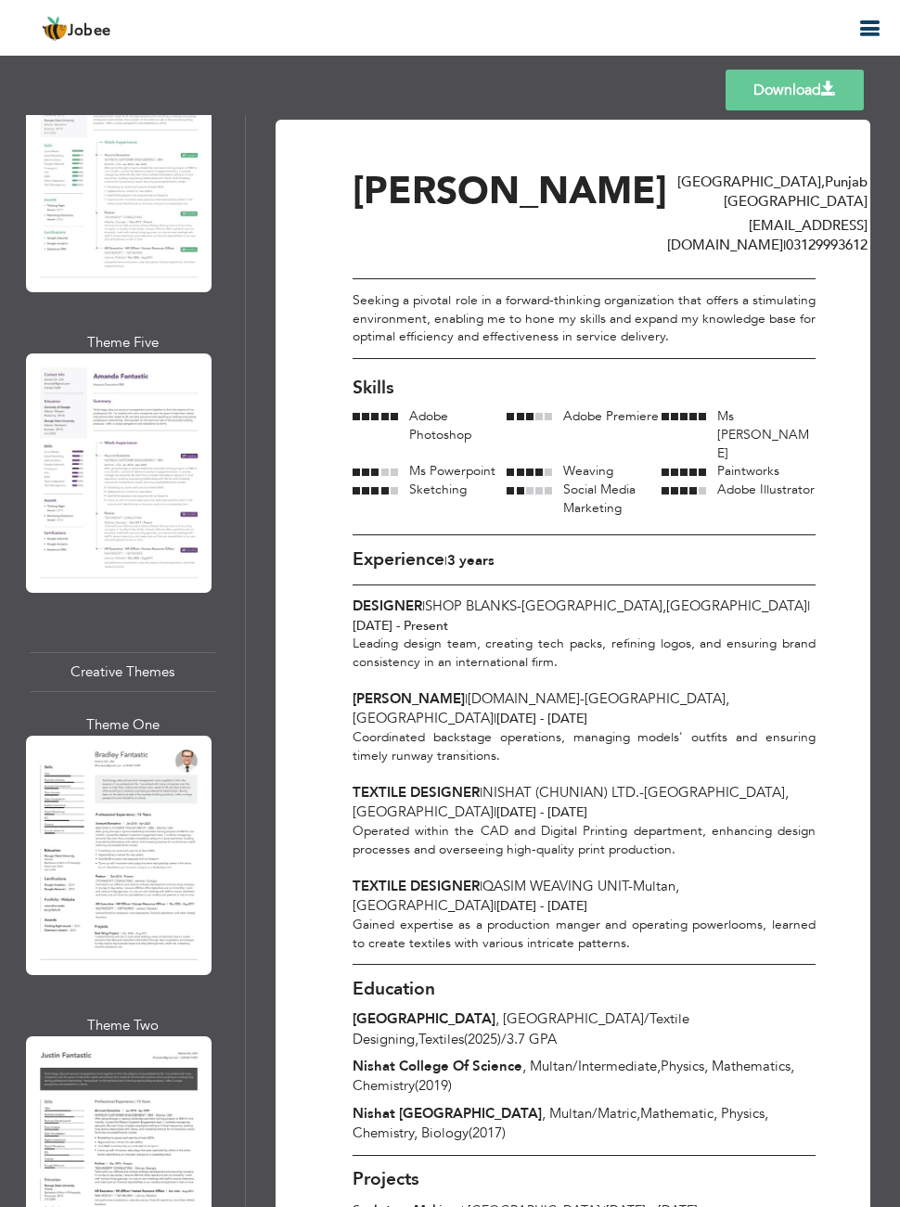
scroll to position [4286, 0]
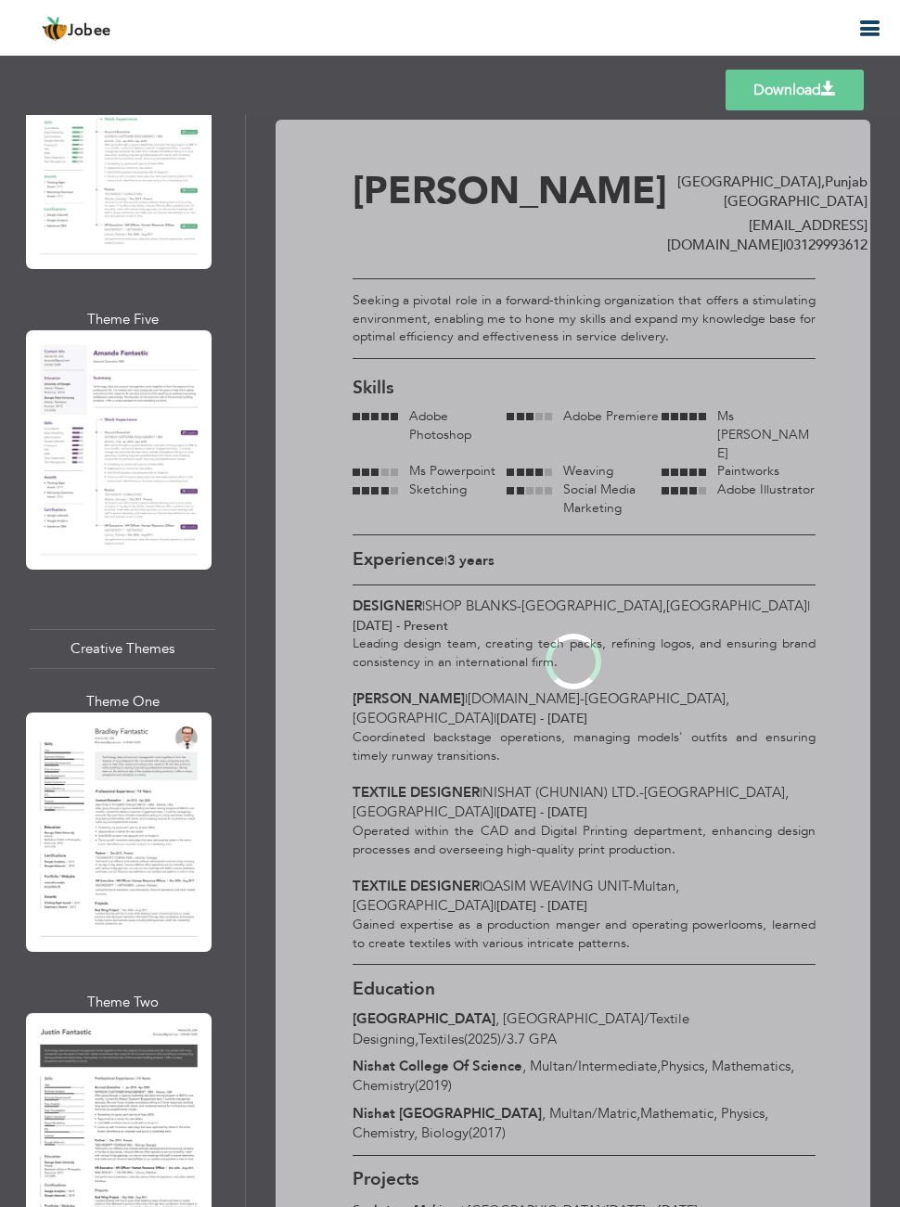
click at [169, 879] on div "Professional Themes Theme One Theme Two Theme Three Theme Four" at bounding box center [450, 661] width 900 height 1092
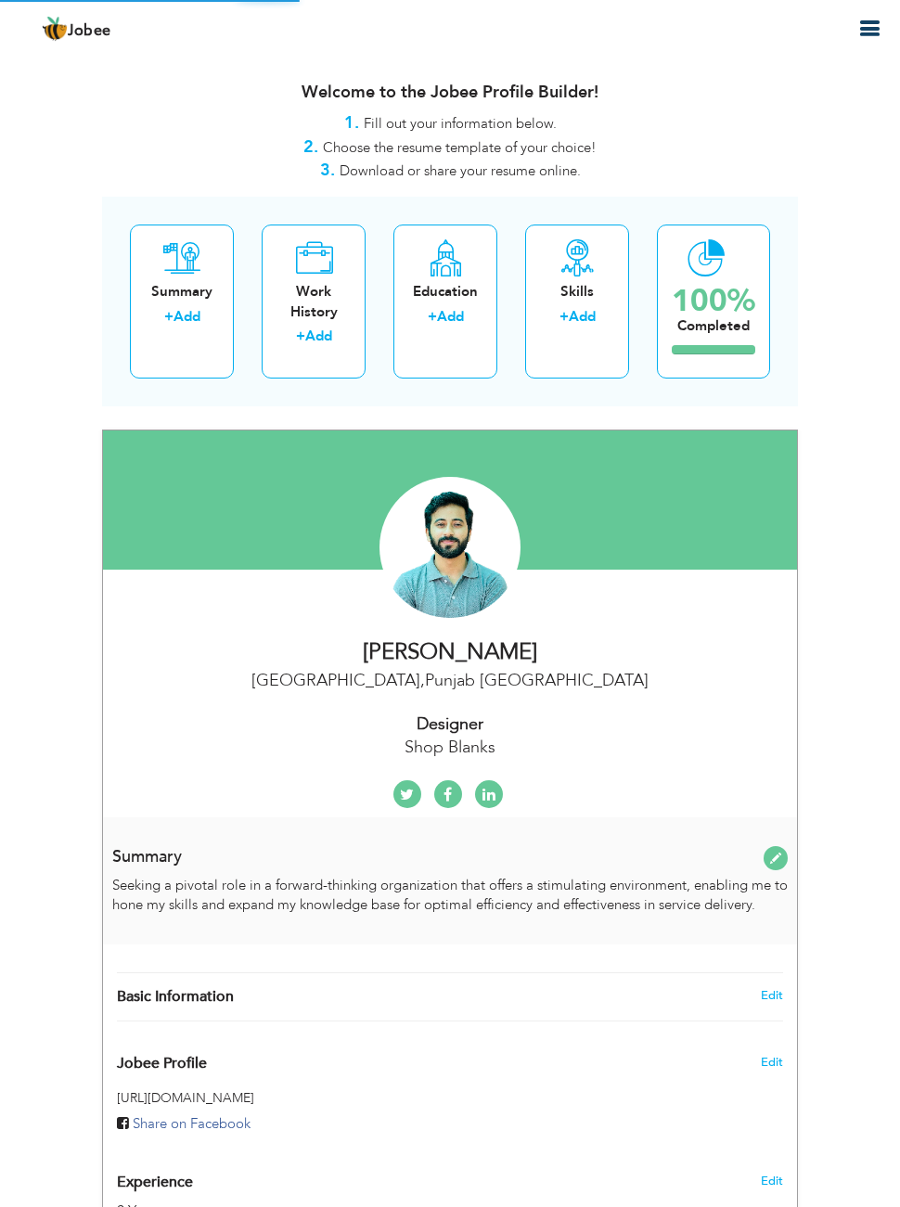
click at [192, 111] on div "1. Fill out your information below." at bounding box center [450, 123] width 696 height 24
click at [882, 31] on button "button" at bounding box center [868, 29] width 33 height 25
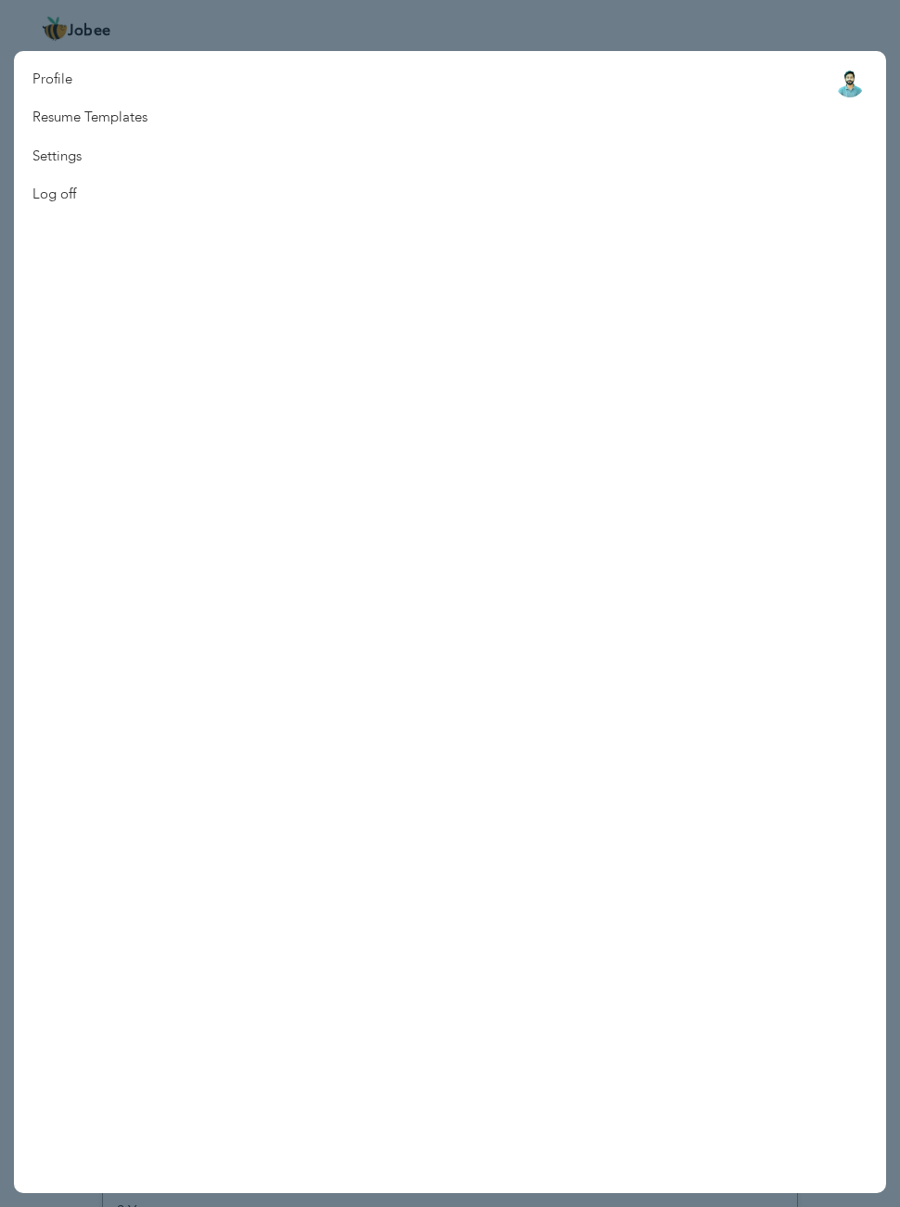
click at [195, 119] on nav "Profile Resume Templates Resume Templates Cover Letters About My Resume Welcome…" at bounding box center [450, 622] width 872 height 1142
click at [127, 116] on link "Resume Templates" at bounding box center [90, 117] width 152 height 38
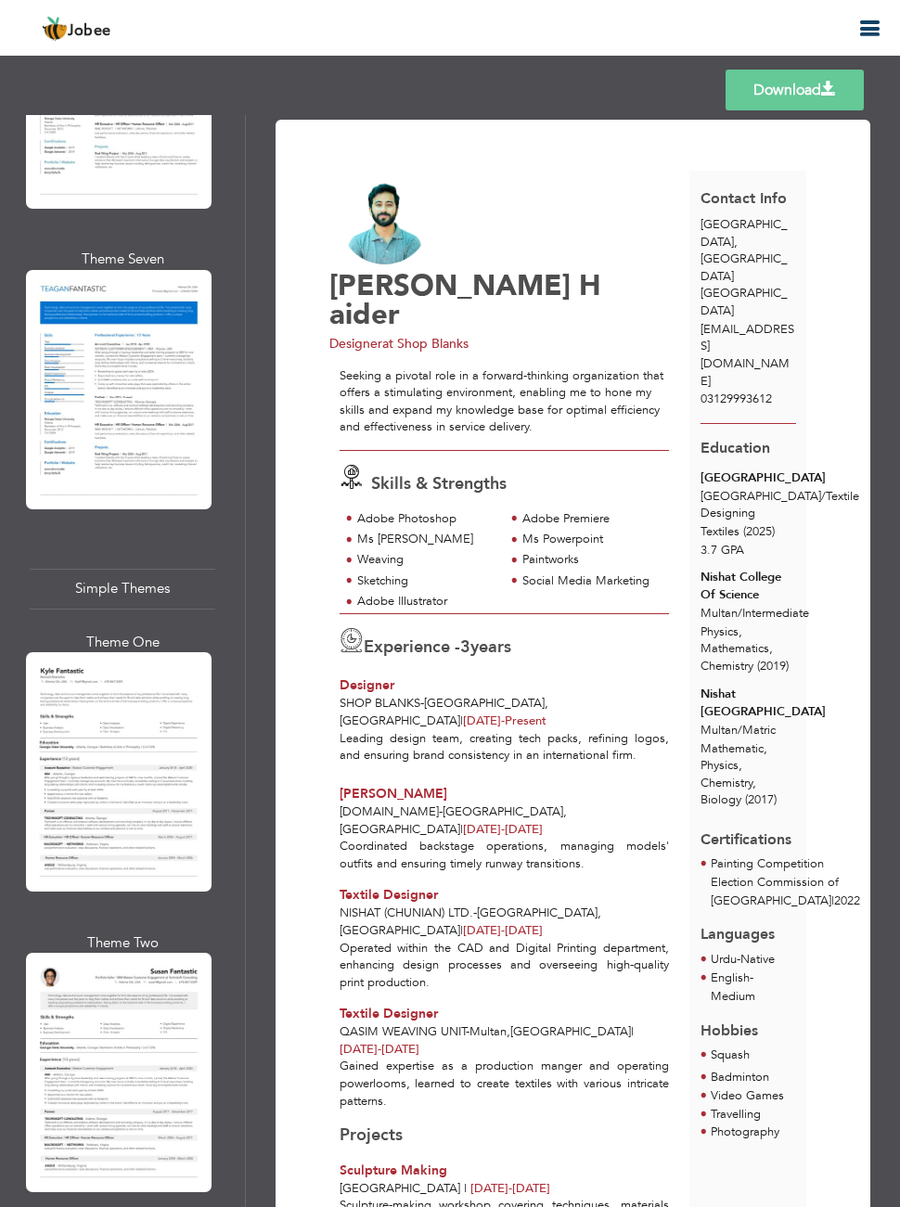
scroll to position [6525, 0]
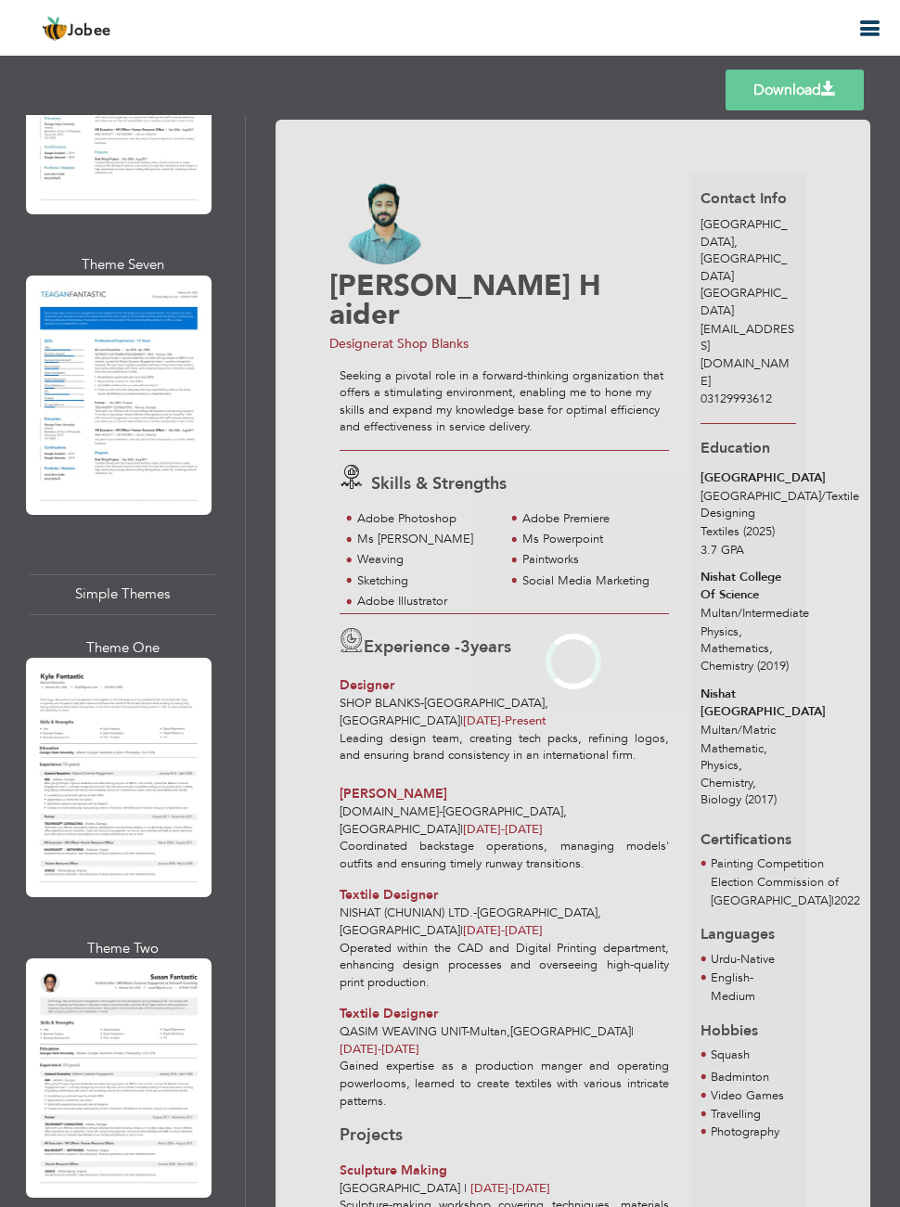
click at [166, 798] on div "Professional Themes Theme One Theme Two Theme Three Theme Four" at bounding box center [450, 661] width 900 height 1092
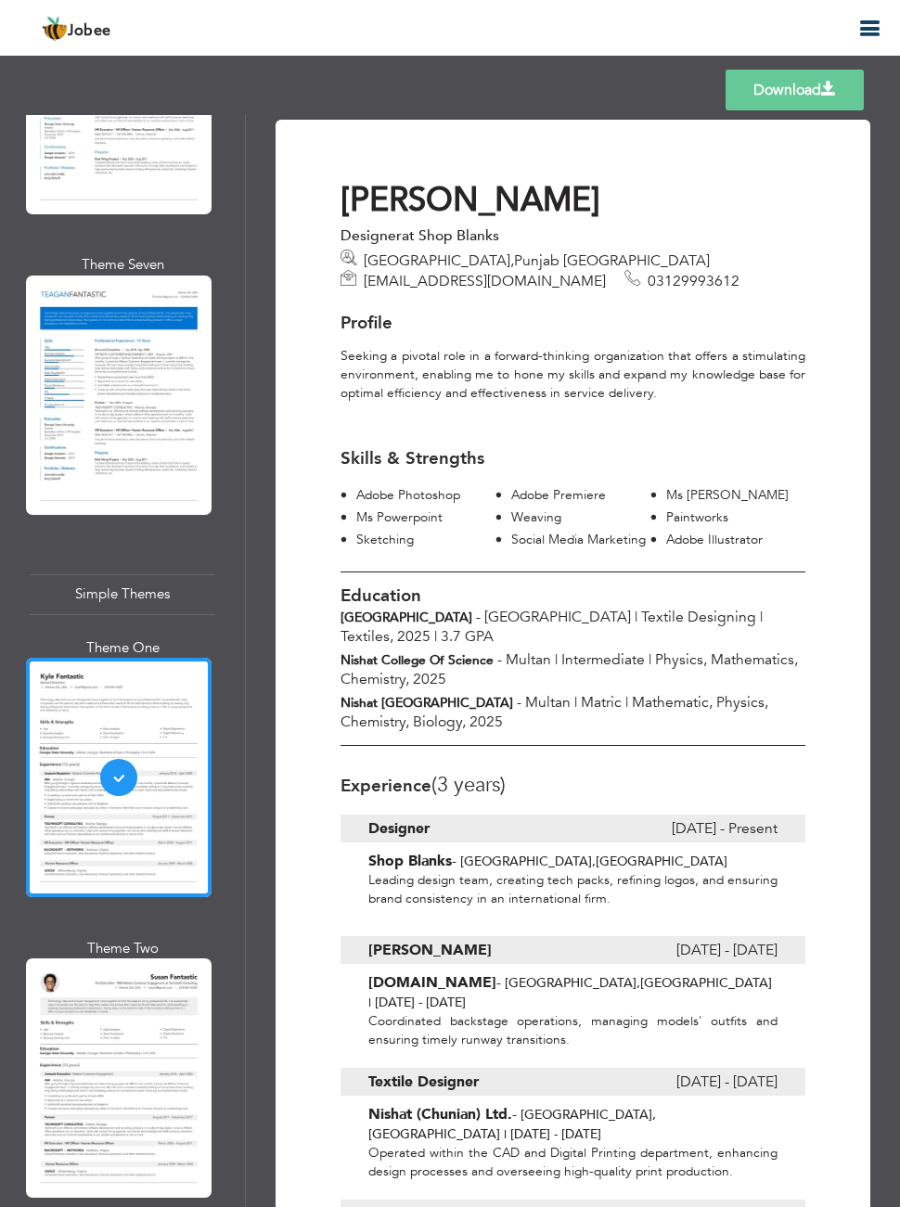
click at [491, 719] on span "Mathematic, Physics, Chemistry, Biology, 2025" at bounding box center [554, 712] width 428 height 40
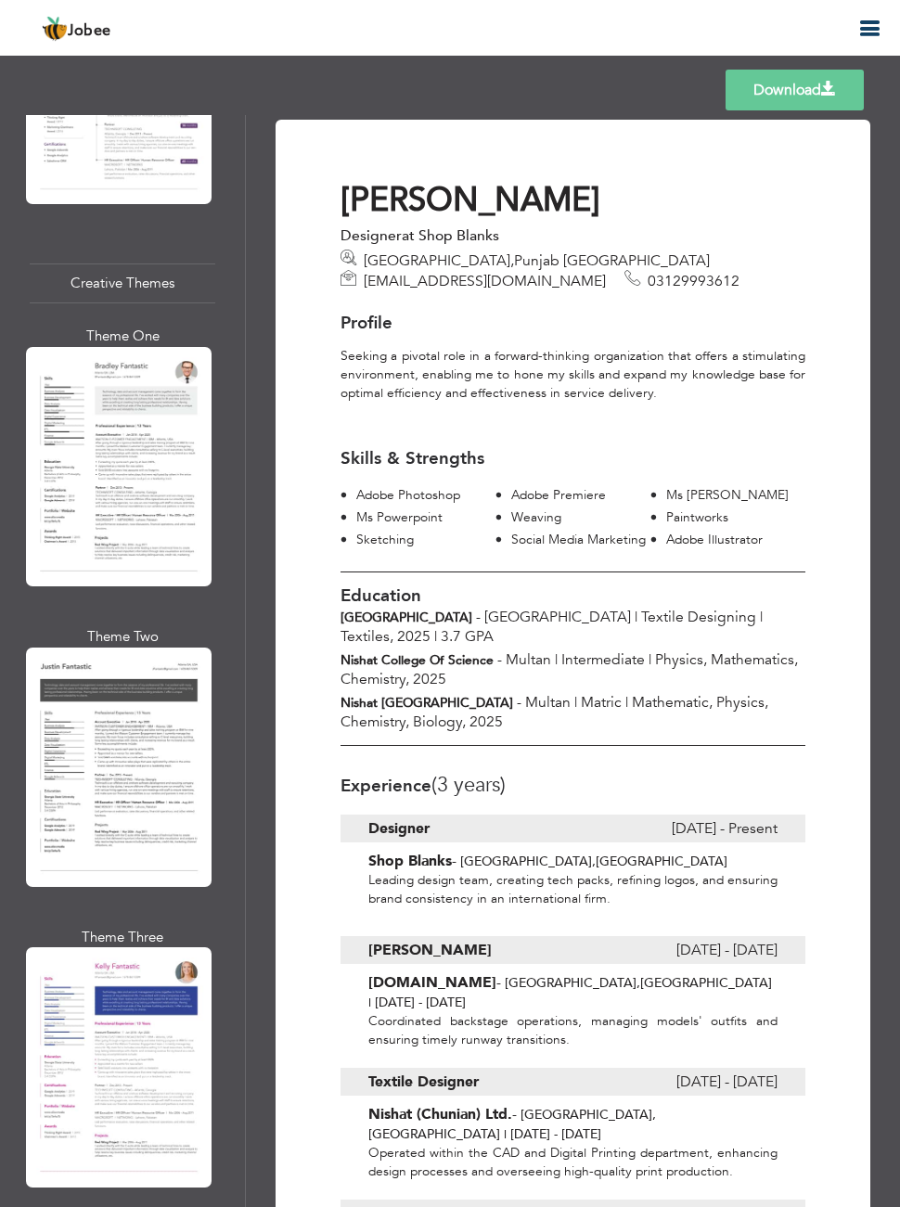
scroll to position [4587, 0]
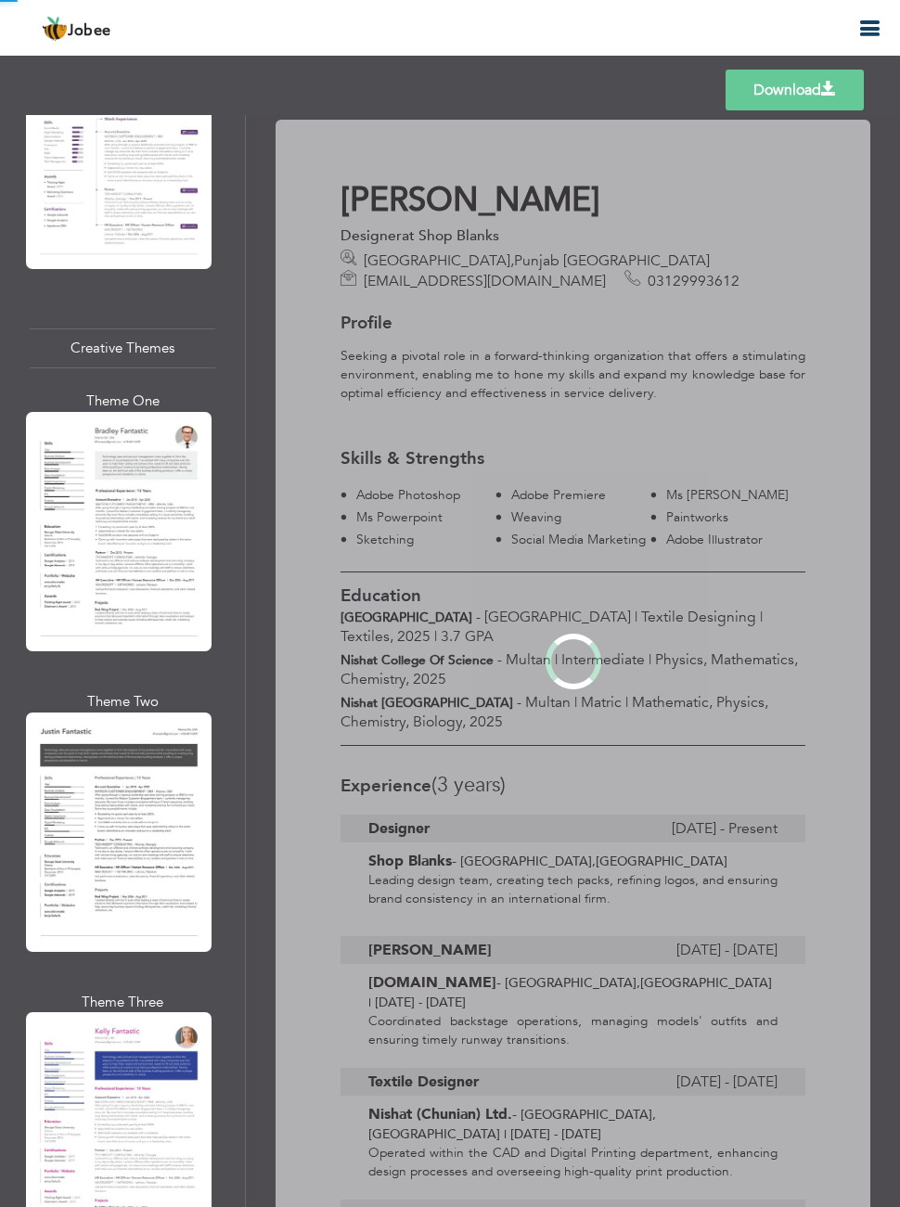
click at [169, 877] on div "Professional Themes Theme One Theme Two Theme Three Theme Four" at bounding box center [450, 661] width 900 height 1092
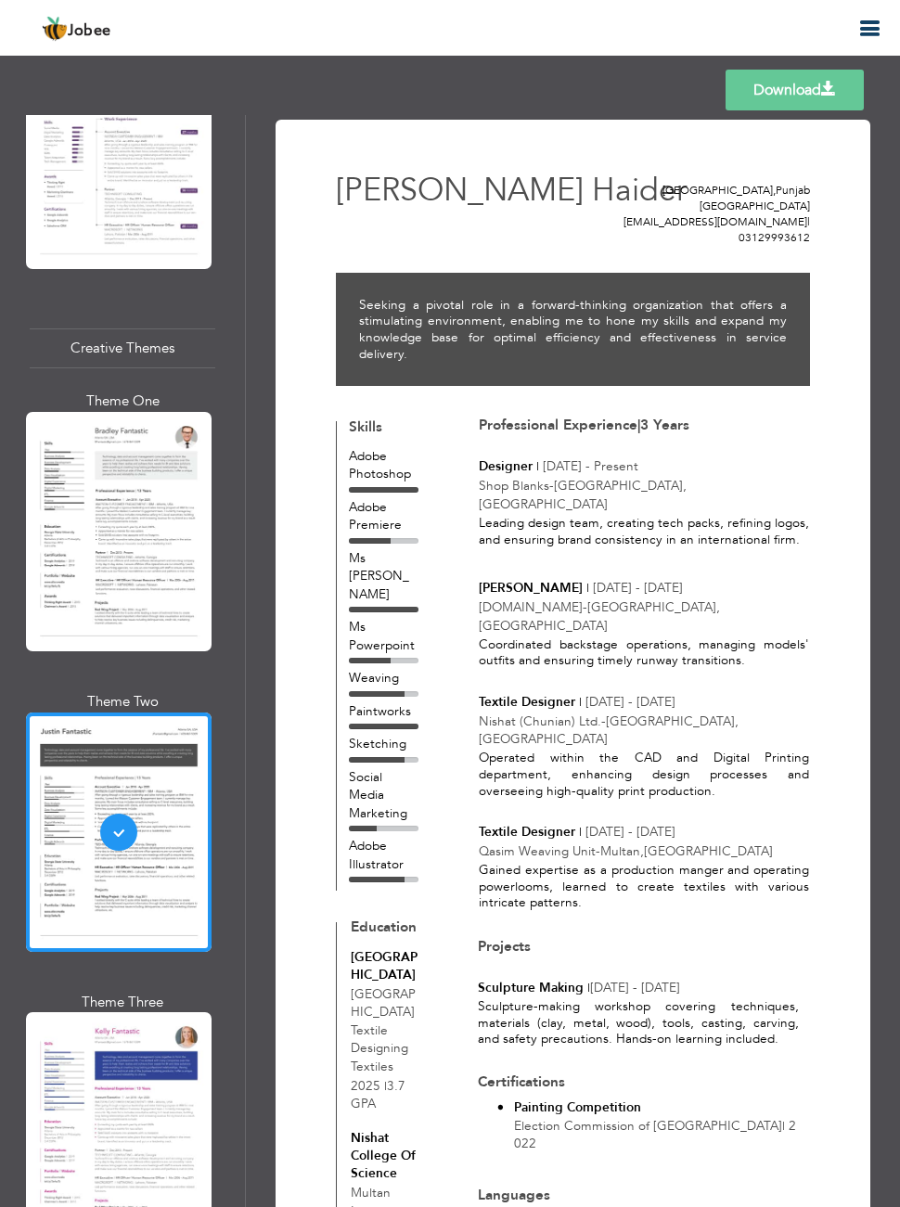
click at [189, 568] on div "Professional Themes Theme One Theme Two Theme Three Theme Four" at bounding box center [450, 661] width 900 height 1092
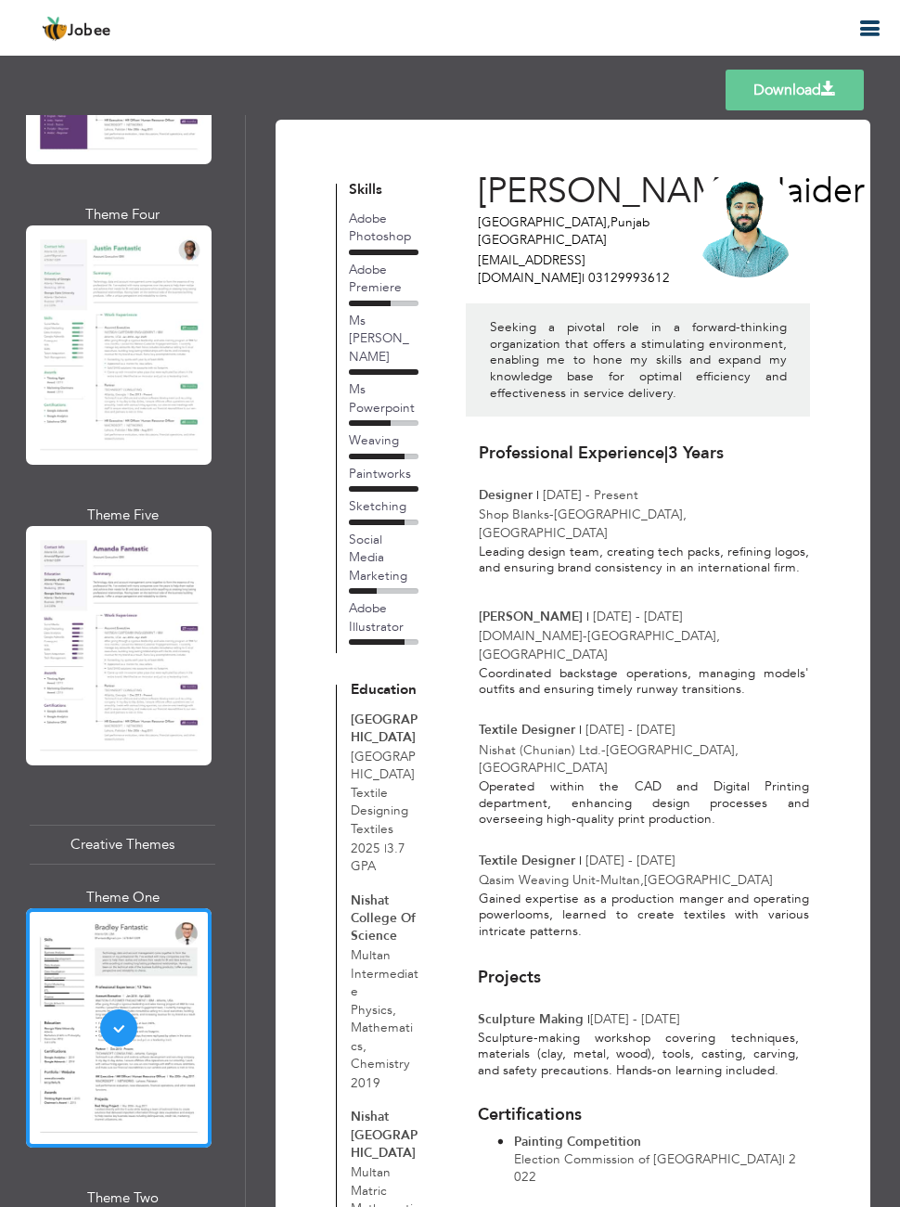
scroll to position [4037, 0]
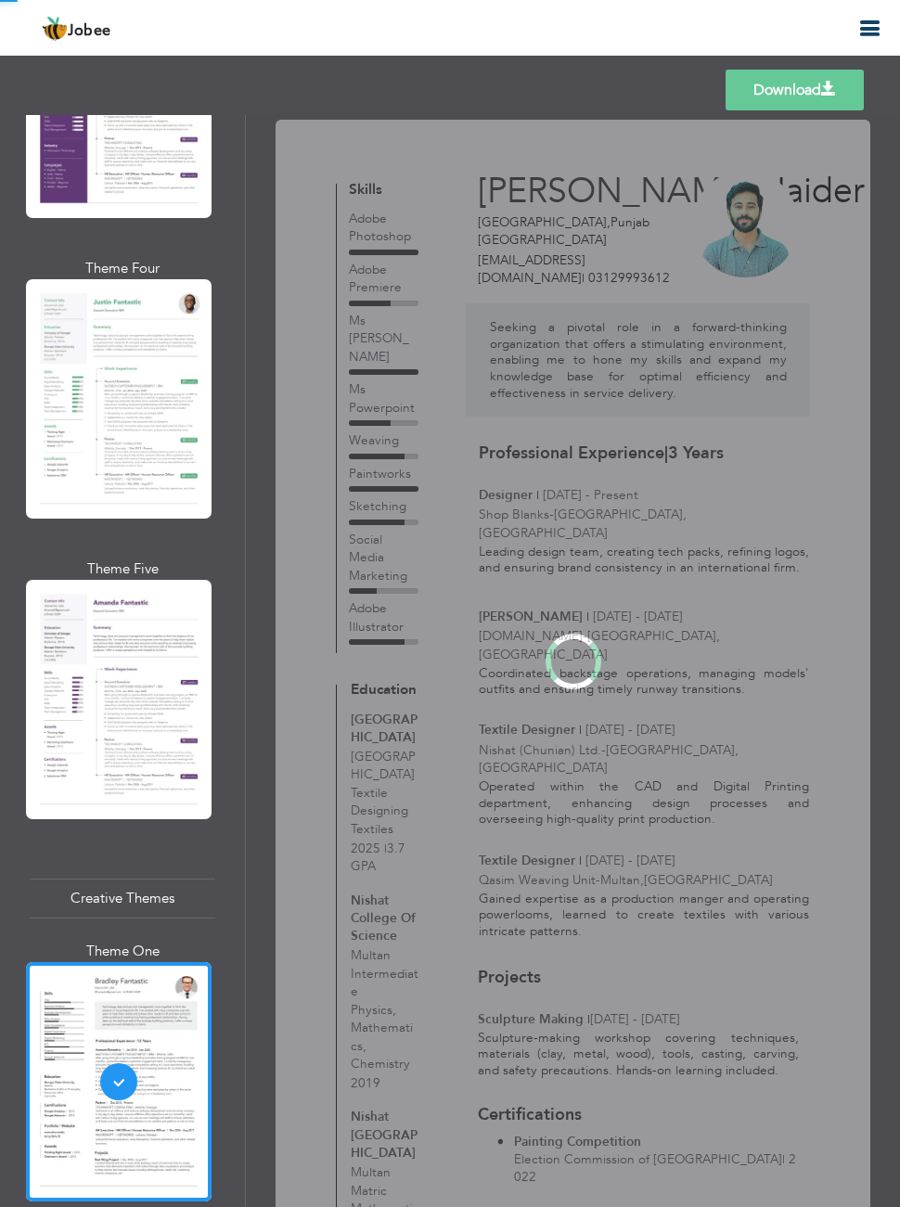
click at [134, 727] on div "Professional Themes Theme One Theme Two Theme Three Theme Four" at bounding box center [450, 661] width 900 height 1092
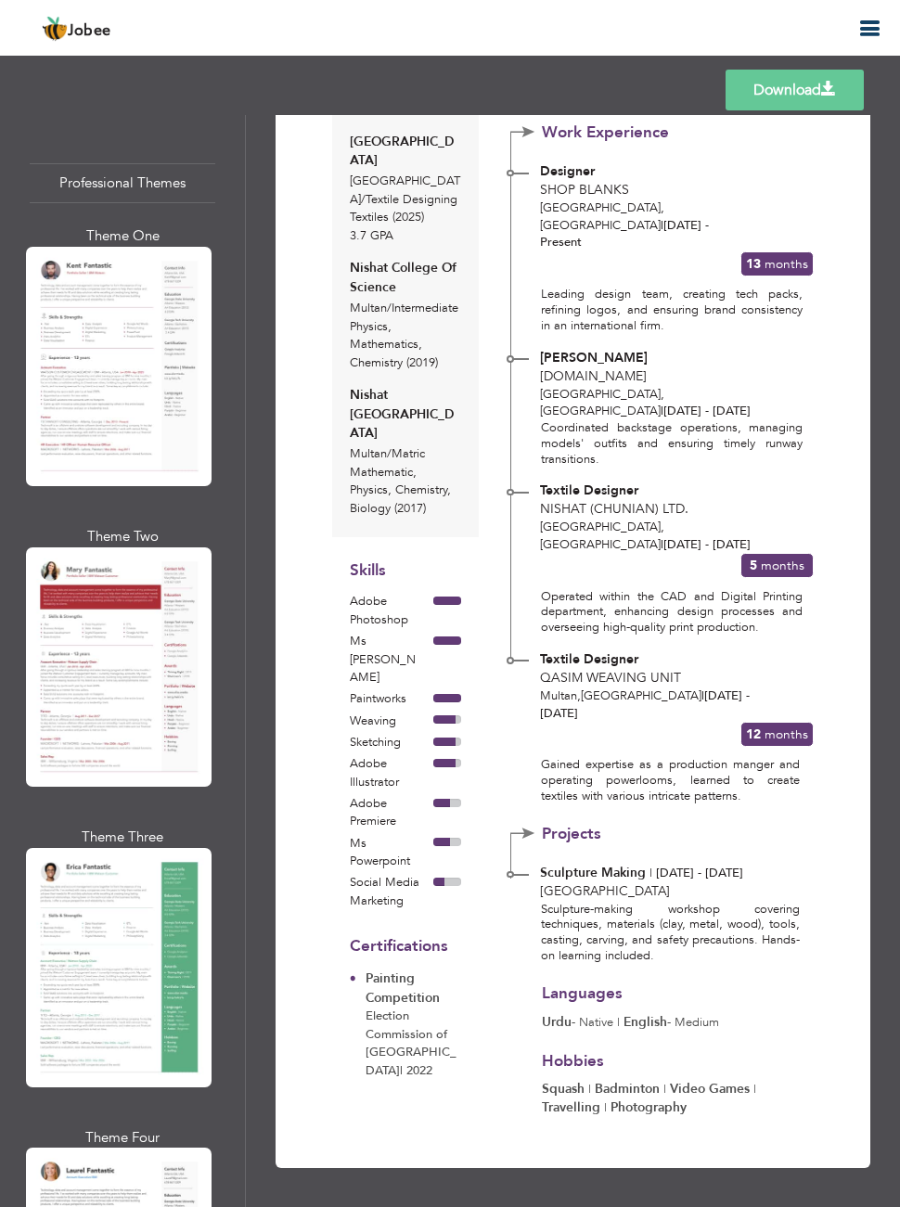
scroll to position [0, 0]
